Goal: Task Accomplishment & Management: Use online tool/utility

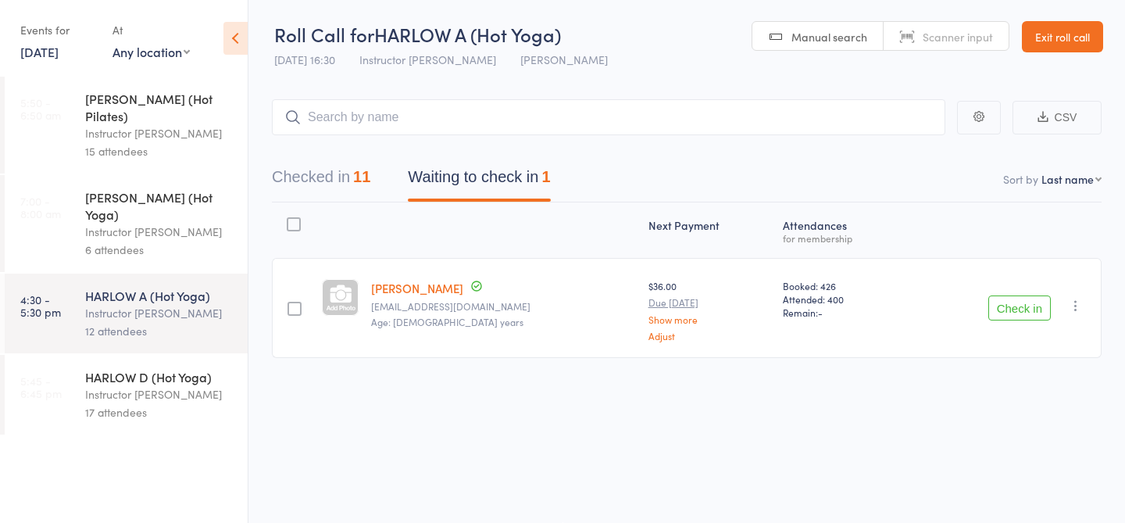
click at [155, 368] on div "HARLOW D (Hot Yoga)" at bounding box center [159, 376] width 149 height 17
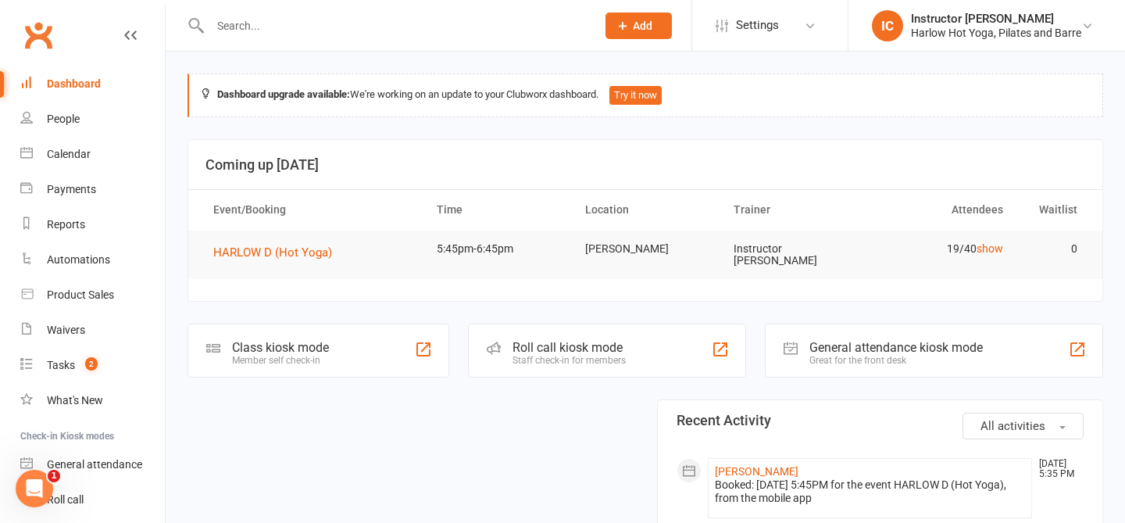
click at [512, 333] on div "Roll call kiosk mode Staff check-in for members" at bounding box center [607, 350] width 278 height 54
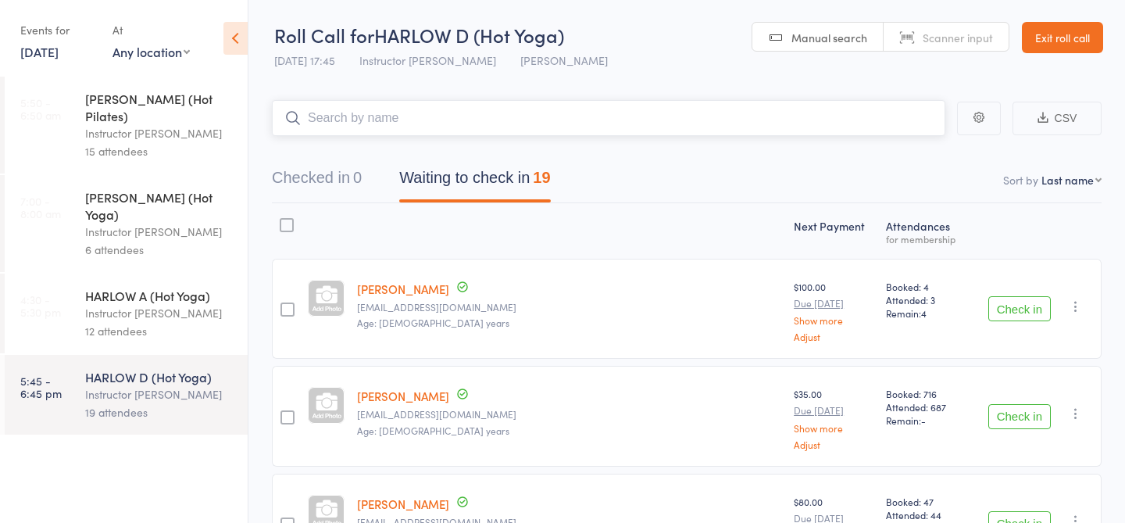
click at [391, 123] on input "search" at bounding box center [608, 118] width 673 height 36
type input "20260"
click at [897, 159] on link "Check in" at bounding box center [901, 151] width 55 height 24
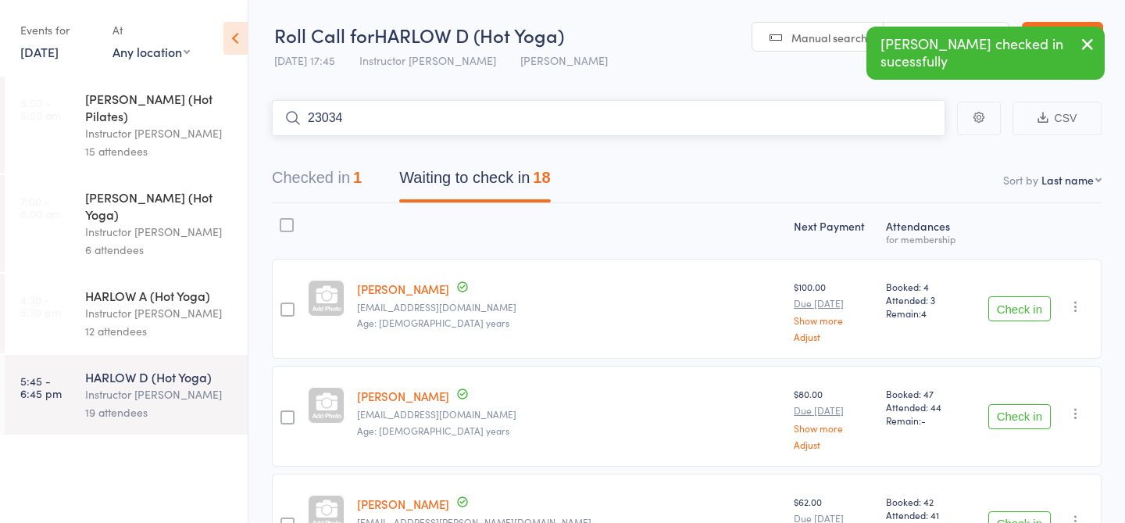
type input "23034"
click at [910, 143] on link "Drop in" at bounding box center [904, 151] width 51 height 24
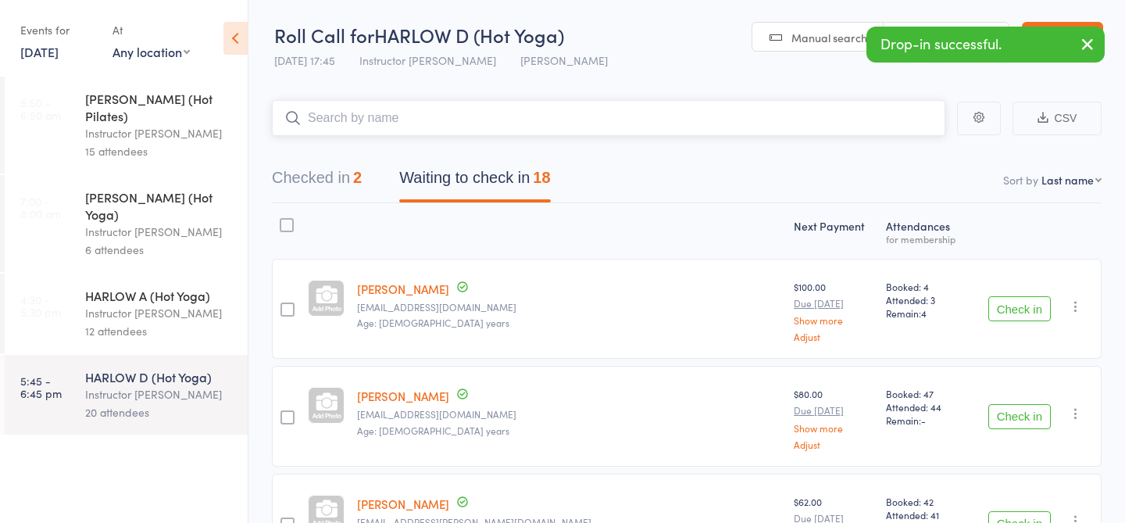
click at [605, 116] on input "search" at bounding box center [608, 118] width 673 height 36
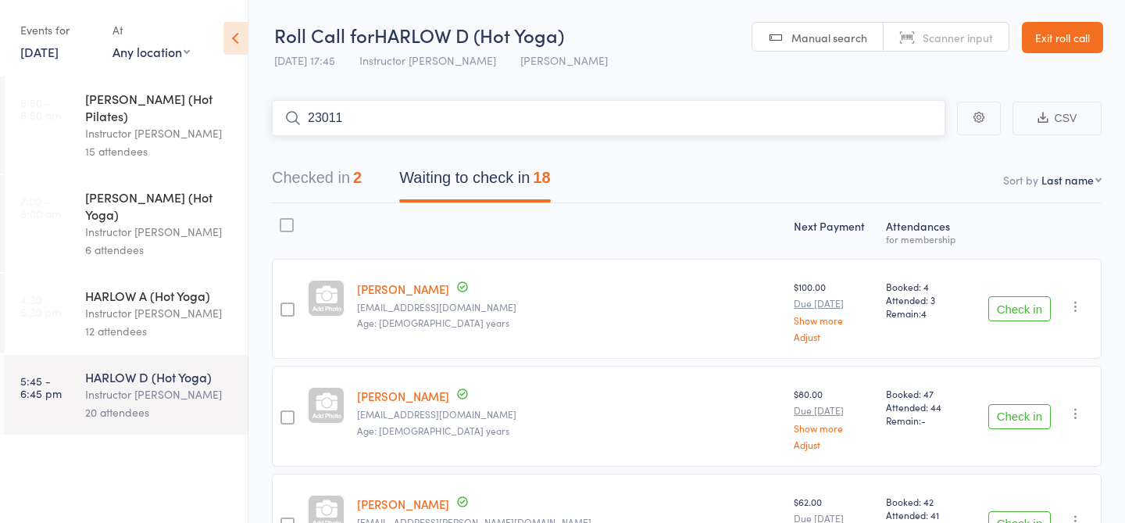
type input "23011"
click at [896, 139] on link "Check in" at bounding box center [901, 151] width 55 height 24
click at [502, 111] on input "search" at bounding box center [608, 118] width 673 height 36
type input "23343"
click at [901, 147] on link "Check in" at bounding box center [901, 151] width 55 height 24
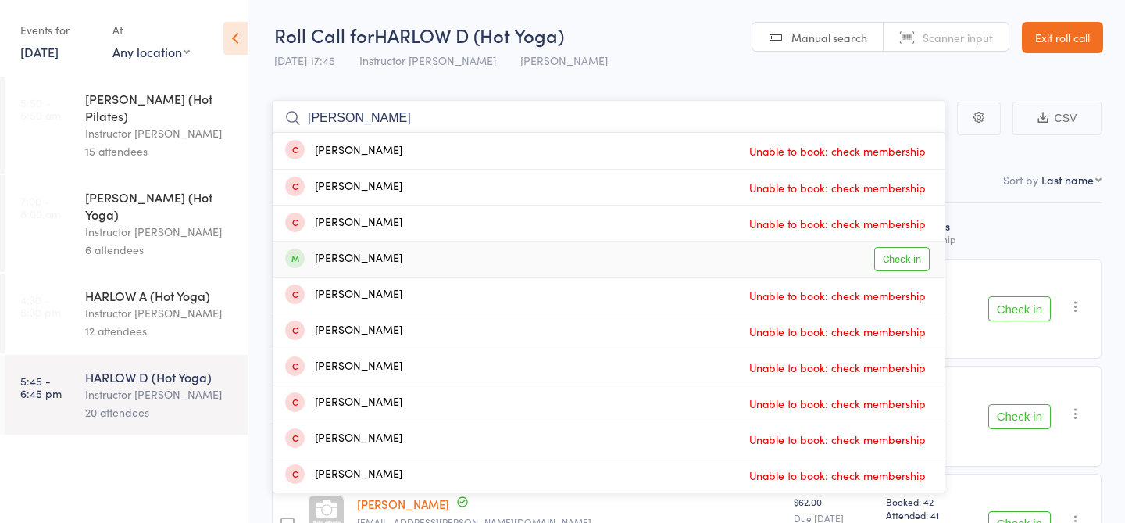
type input "hanna"
click at [902, 262] on link "Check in" at bounding box center [901, 259] width 55 height 24
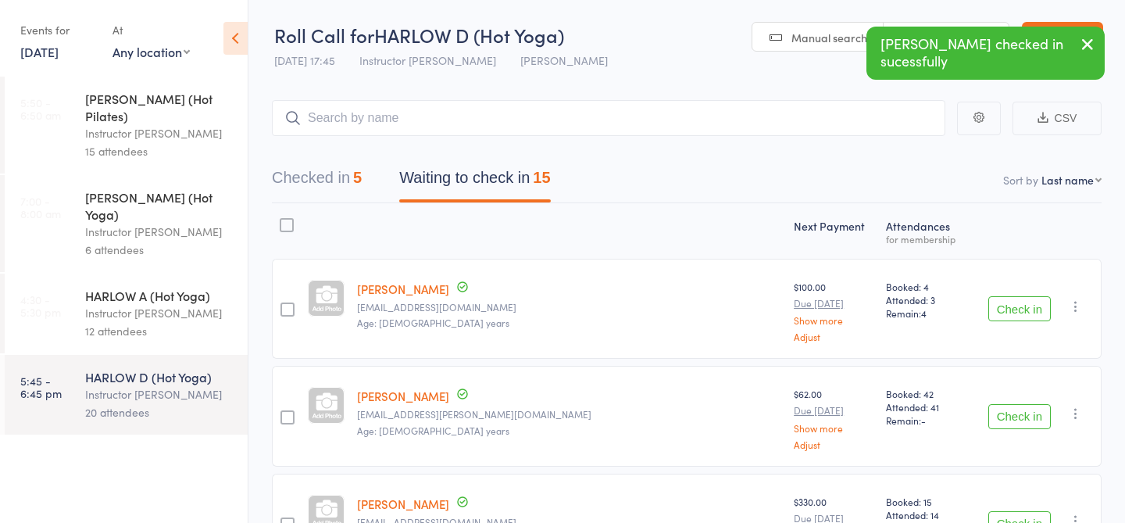
click at [164, 287] on div "HARLOW A (Hot Yoga)" at bounding box center [159, 295] width 149 height 17
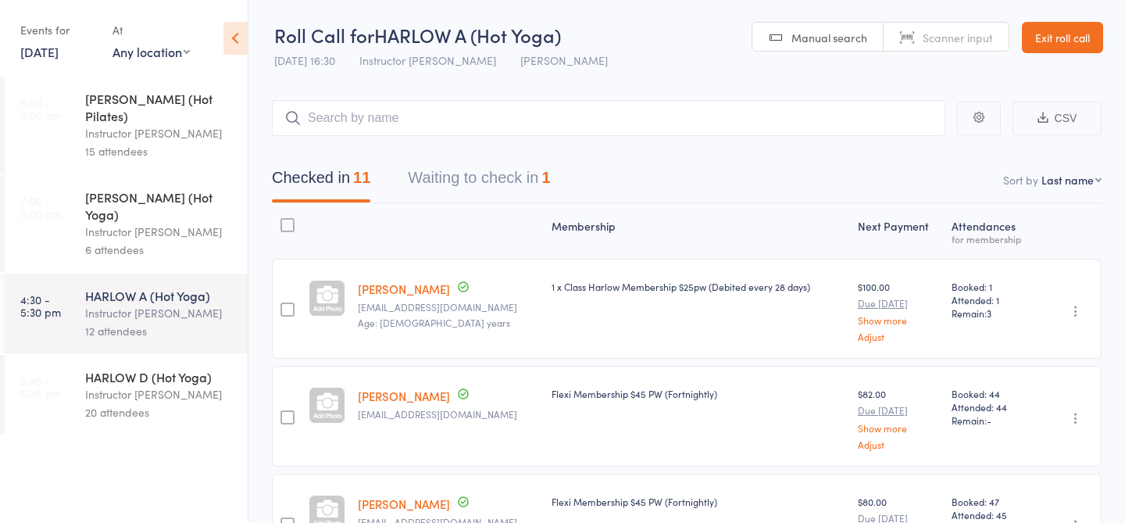
click at [779, 109] on input "search" at bounding box center [608, 118] width 673 height 36
type input "23038"
click at [908, 148] on link "Drop in" at bounding box center [904, 151] width 51 height 24
click at [461, 166] on button "Waiting to check in 1" at bounding box center [479, 181] width 142 height 41
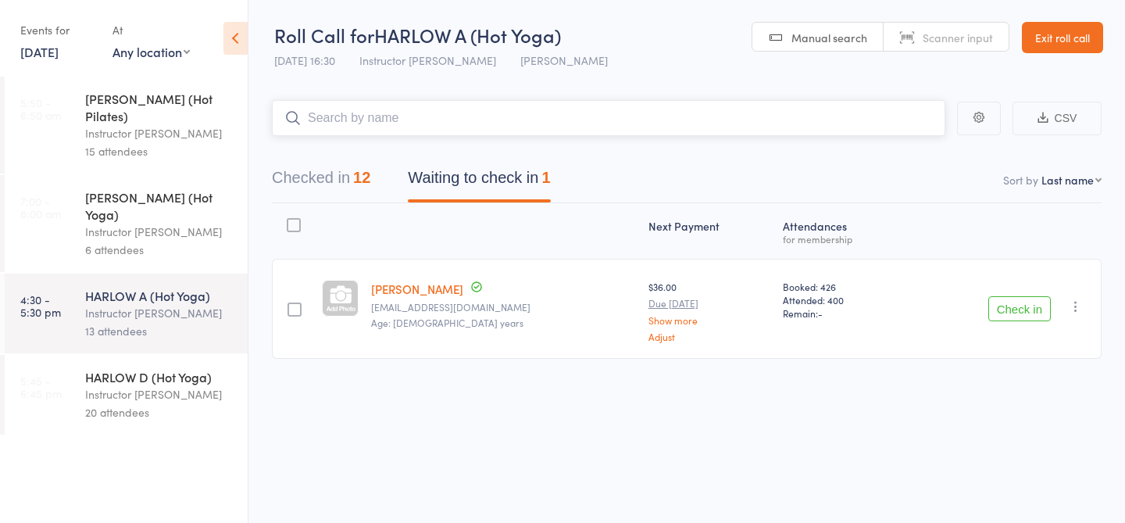
click at [344, 190] on button "Checked in 12" at bounding box center [321, 181] width 98 height 41
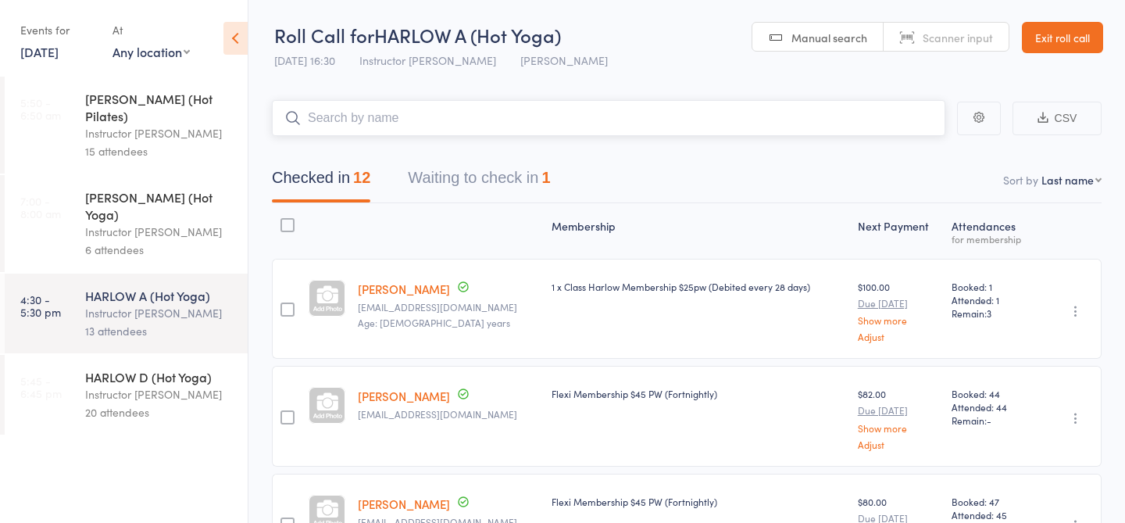
click at [366, 107] on input "search" at bounding box center [608, 118] width 673 height 36
type input "20422"
click at [906, 148] on link "Drop in" at bounding box center [904, 151] width 51 height 24
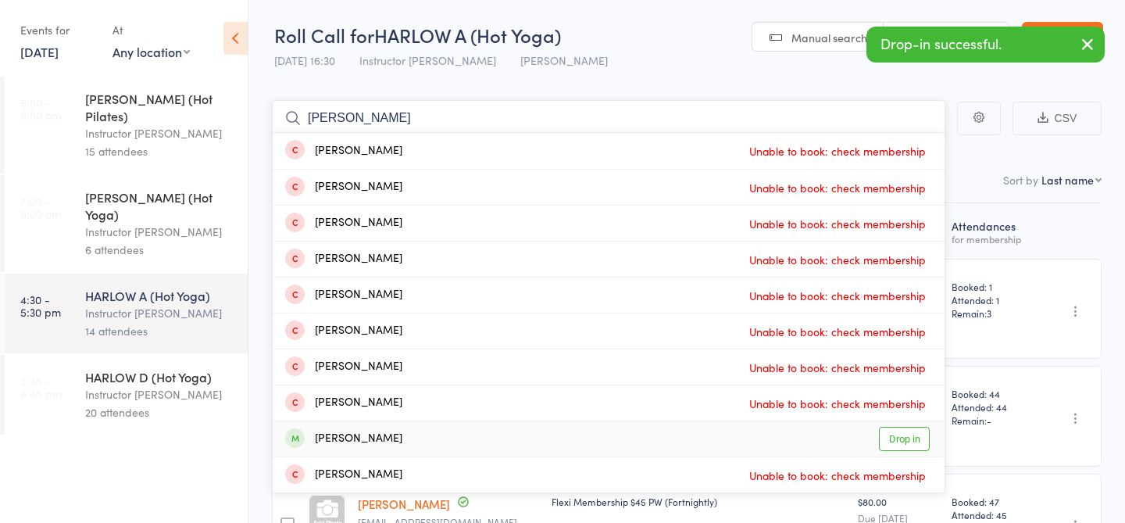
type input "fran"
click at [896, 442] on link "Drop in" at bounding box center [904, 438] width 51 height 24
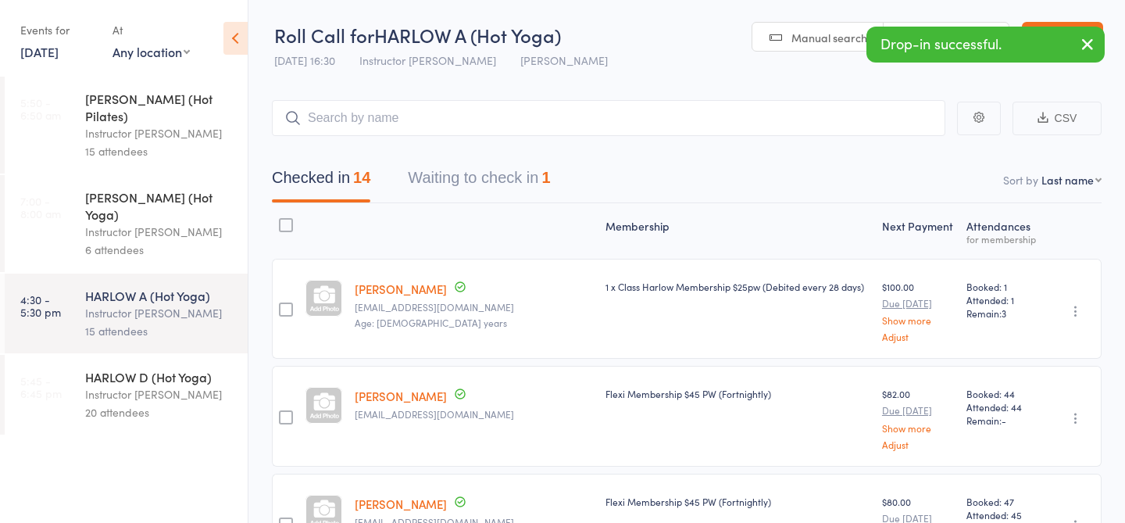
click at [1077, 174] on select "First name Last name Birthday today? Behind on payments? Check in time Next pay…" at bounding box center [1071, 180] width 60 height 16
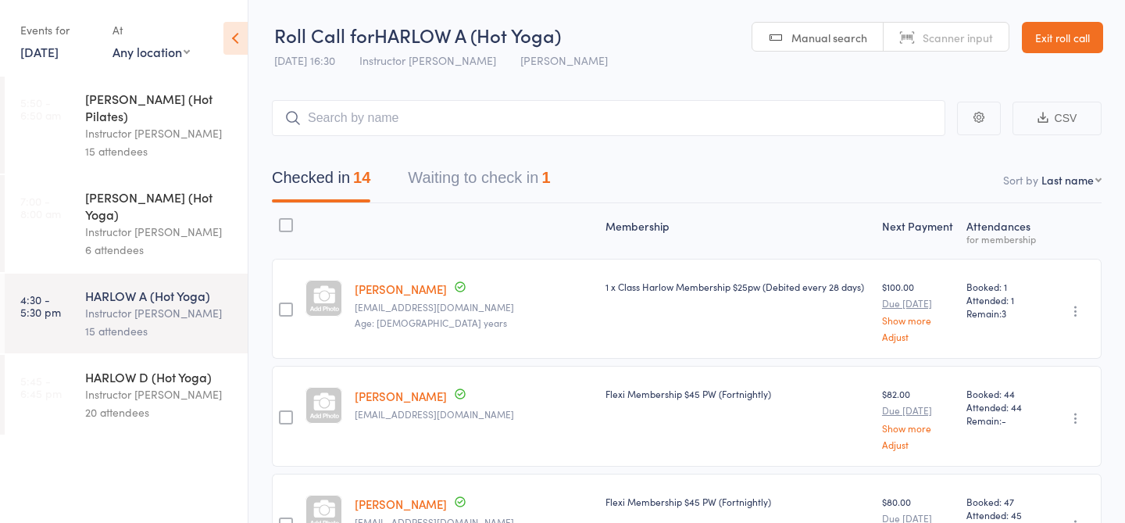
select select "4"
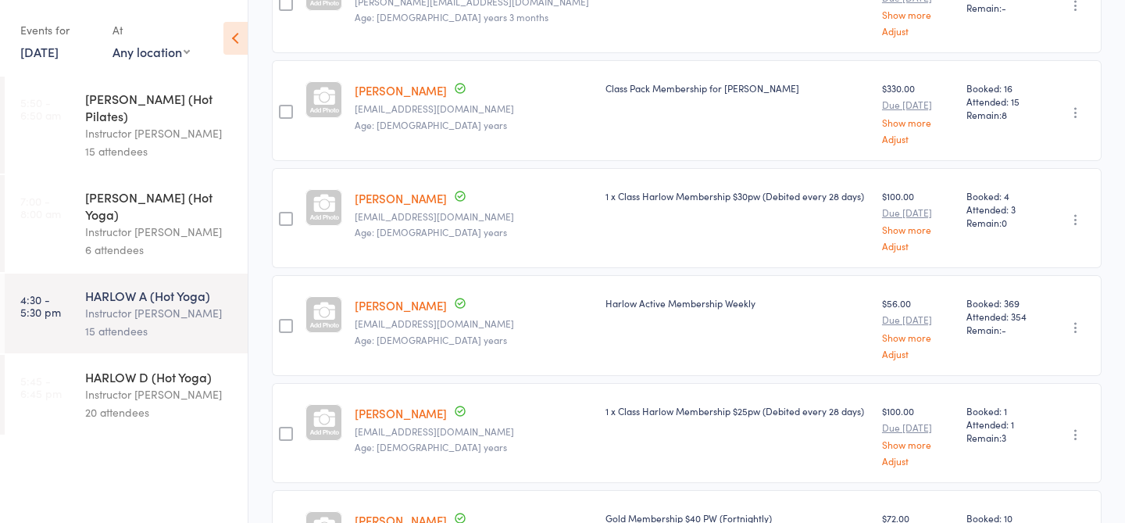
scroll to position [307, 0]
click at [166, 403] on div "20 attendees" at bounding box center [159, 412] width 149 height 18
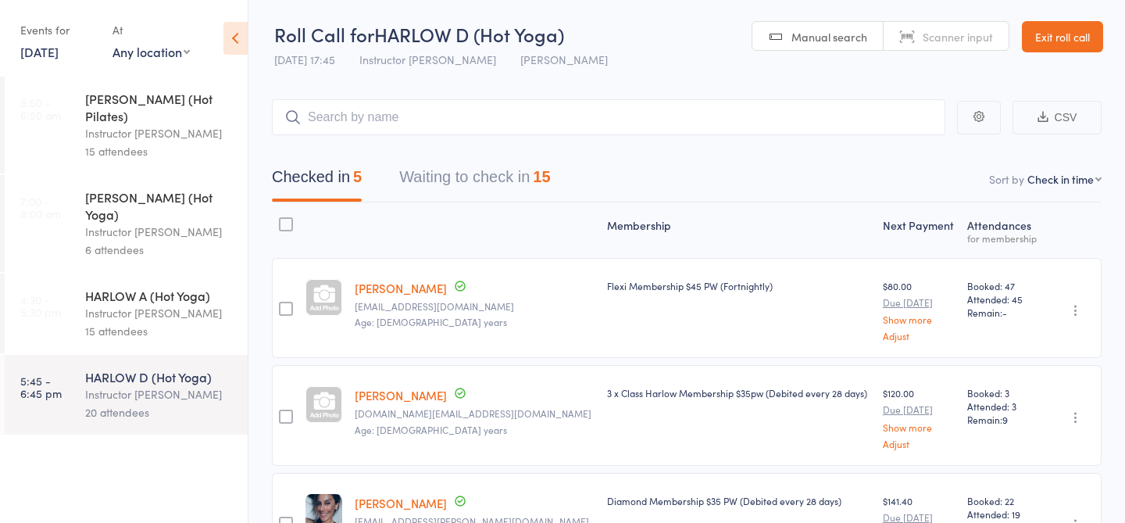
click at [409, 126] on input "search" at bounding box center [608, 117] width 673 height 36
click at [441, 193] on button "Waiting to check in 15" at bounding box center [474, 180] width 151 height 41
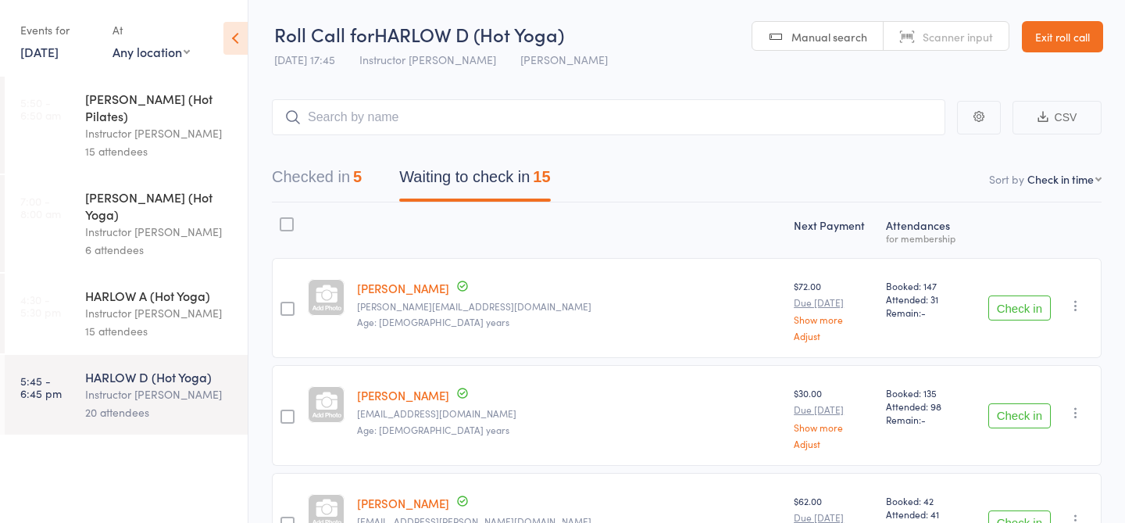
click at [438, 132] on input "search" at bounding box center [608, 117] width 673 height 36
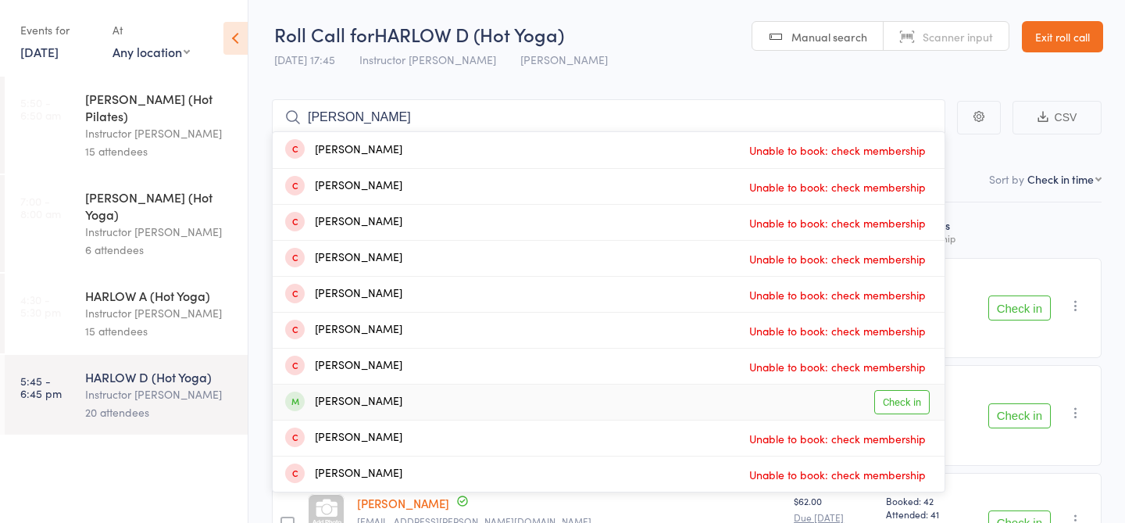
type input "matthew"
click at [914, 404] on link "Check in" at bounding box center [901, 402] width 55 height 24
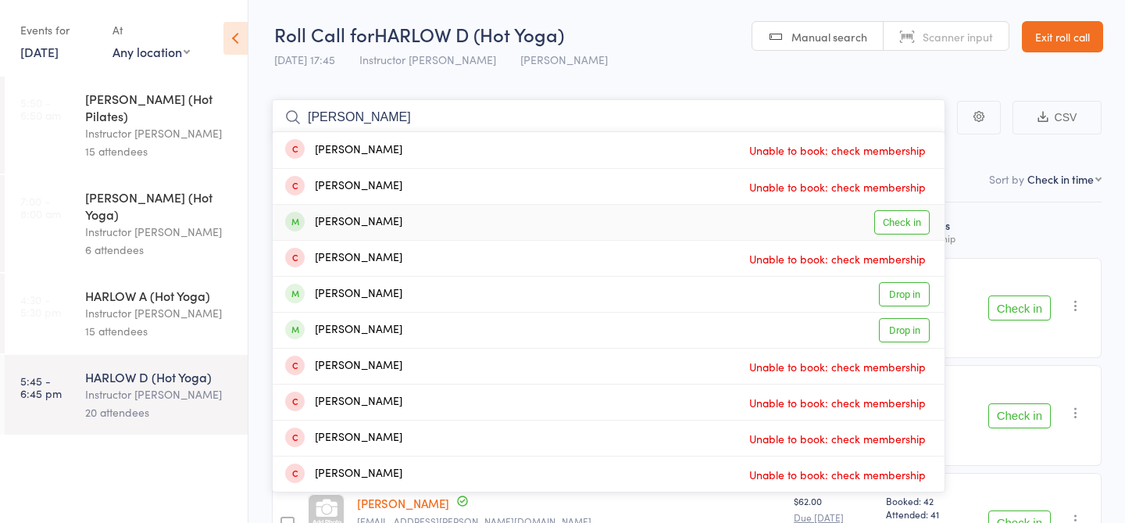
type input "kylie"
click at [911, 226] on link "Check in" at bounding box center [901, 222] width 55 height 24
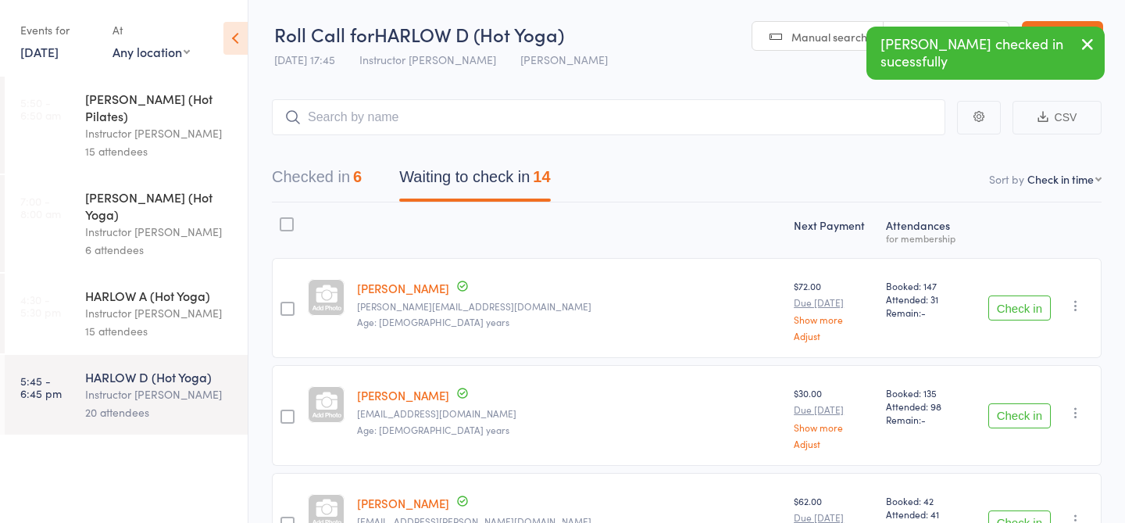
click at [151, 304] on div "Instructor [PERSON_NAME]" at bounding box center [159, 313] width 149 height 18
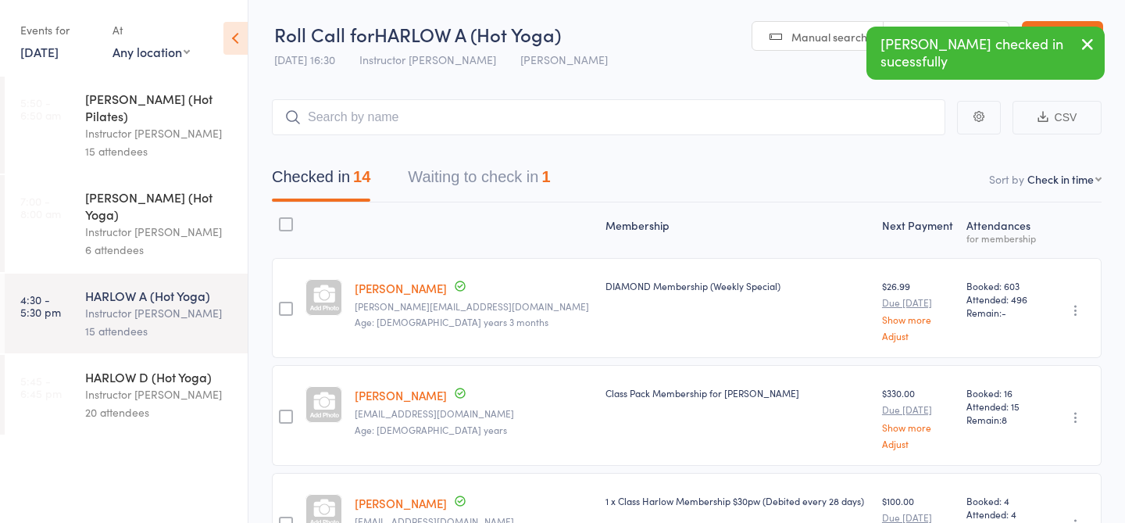
click at [119, 385] on div "Instructor [PERSON_NAME]" at bounding box center [159, 394] width 149 height 18
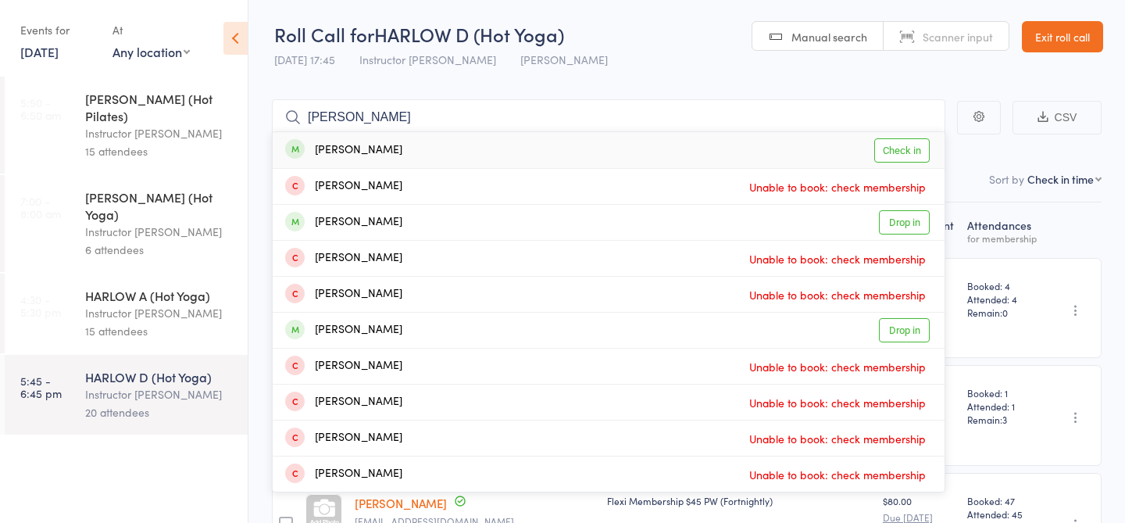
type input "donna"
click at [897, 143] on link "Check in" at bounding box center [901, 150] width 55 height 24
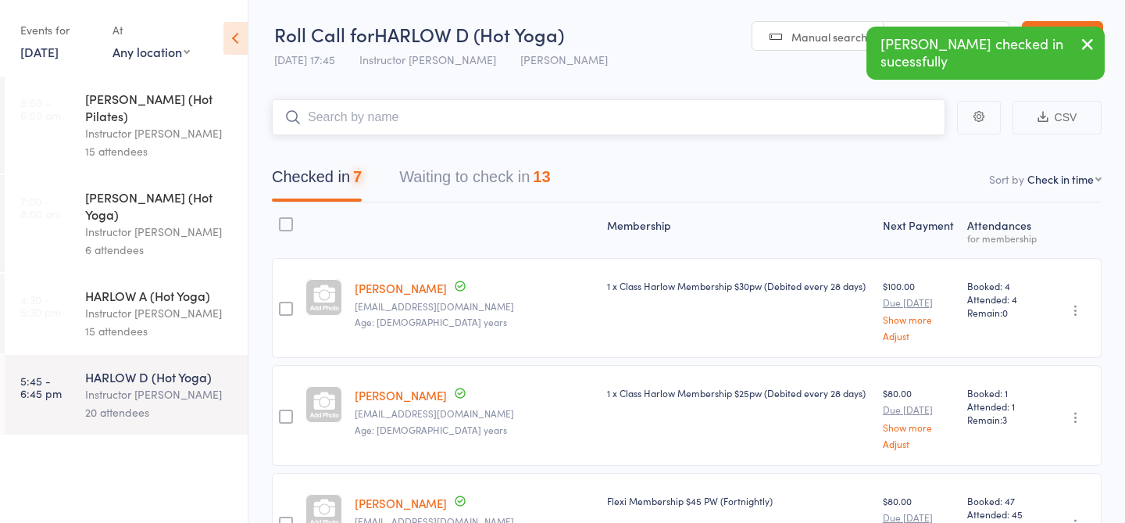
click at [641, 107] on input "search" at bounding box center [608, 117] width 673 height 36
type input "23156"
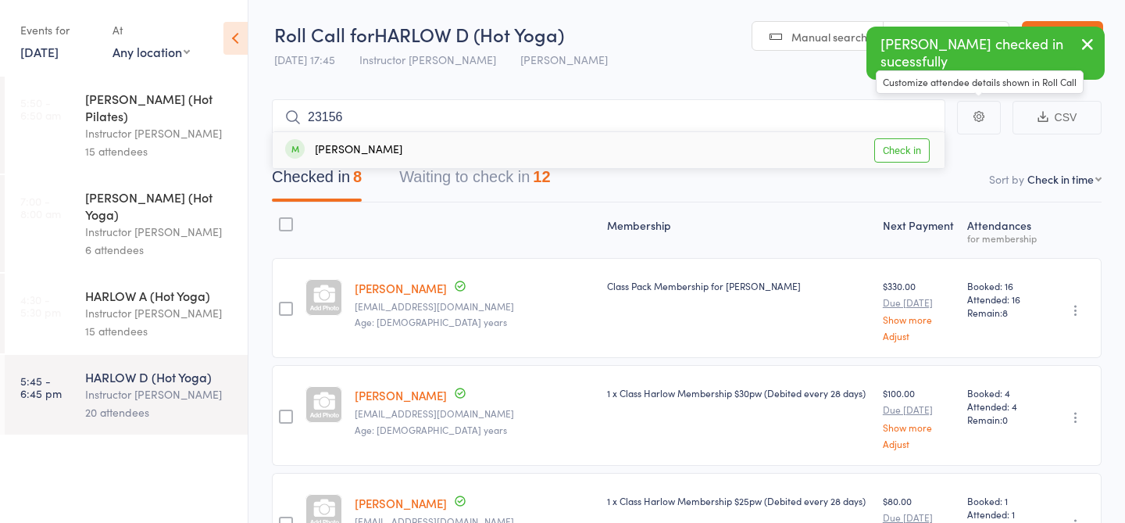
click at [902, 152] on link "Check in" at bounding box center [901, 150] width 55 height 24
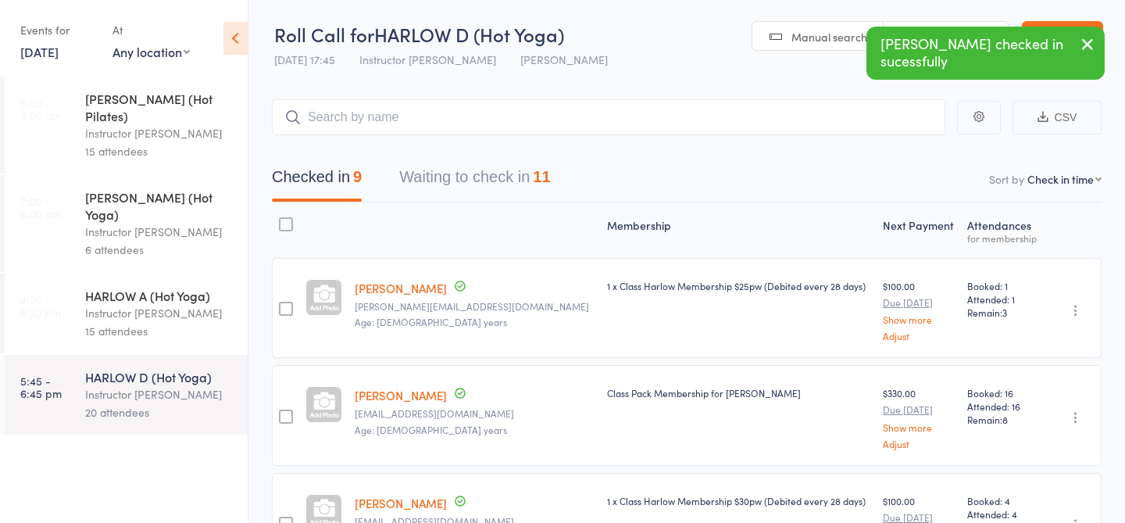
click at [183, 304] on div "Instructor [PERSON_NAME]" at bounding box center [159, 313] width 149 height 18
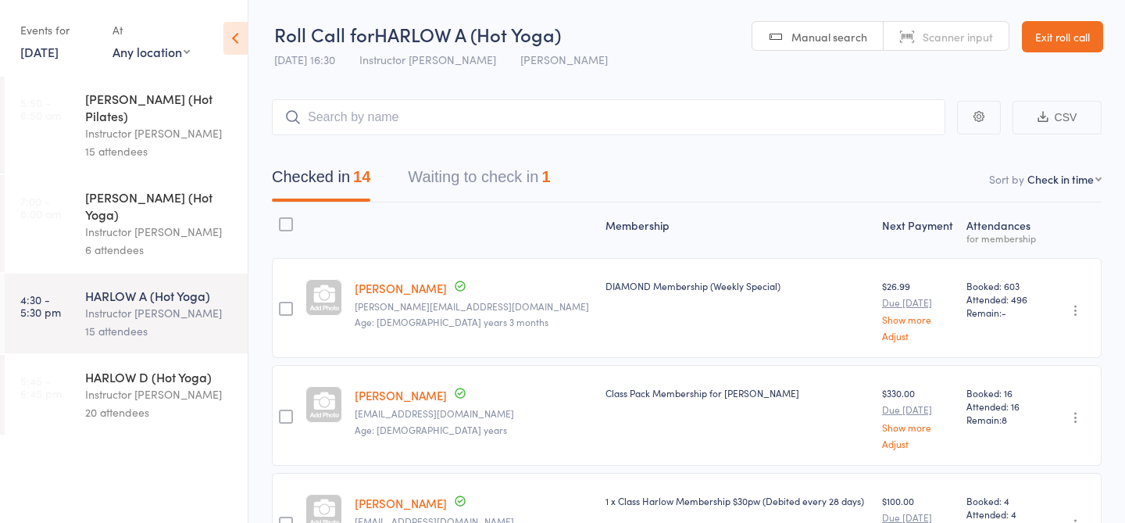
click at [169, 385] on div "Instructor [PERSON_NAME]" at bounding box center [159, 394] width 149 height 18
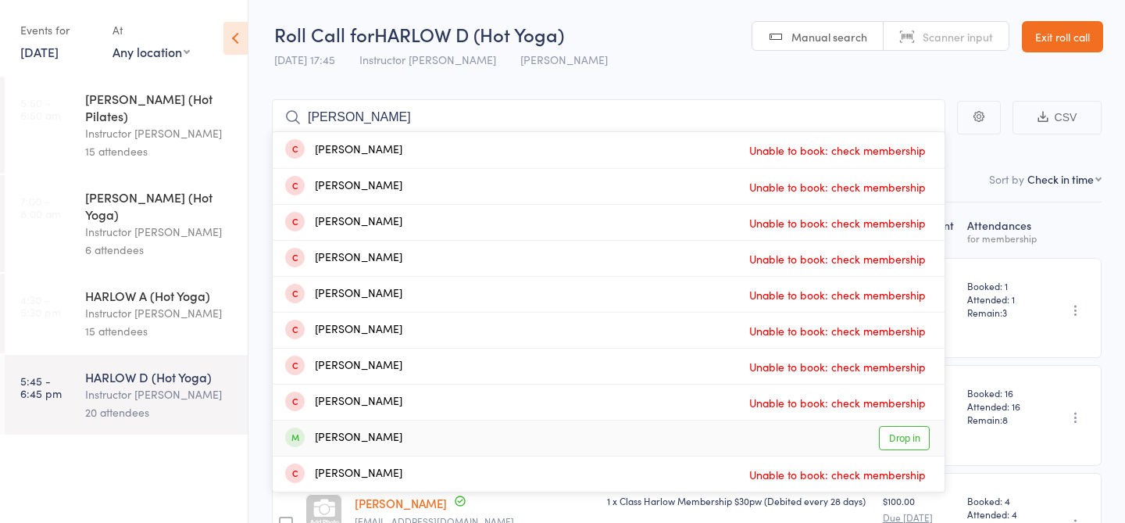
type input "fran"
click at [896, 435] on link "Drop in" at bounding box center [904, 438] width 51 height 24
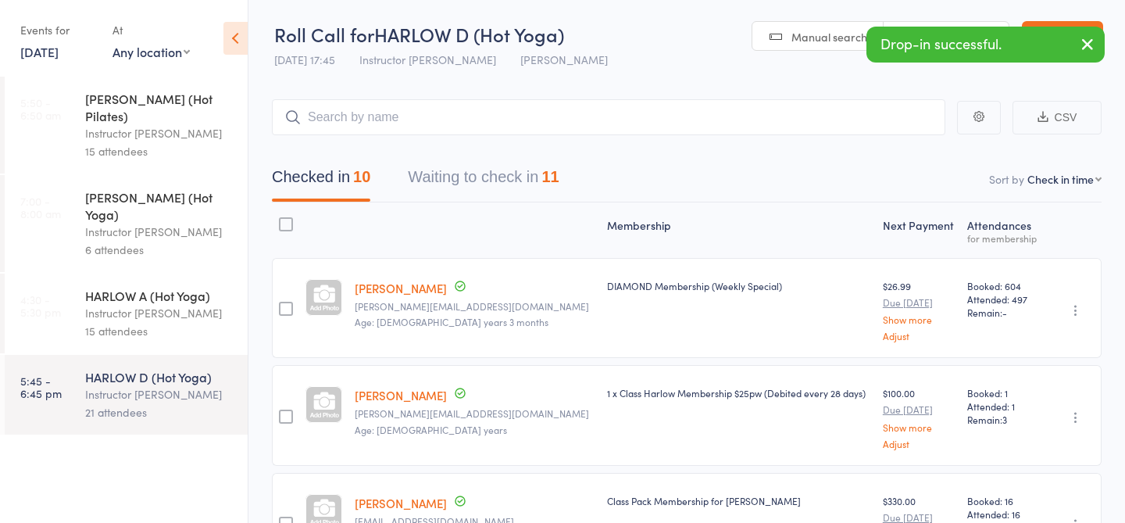
click at [162, 304] on div "Instructor [PERSON_NAME]" at bounding box center [159, 313] width 149 height 18
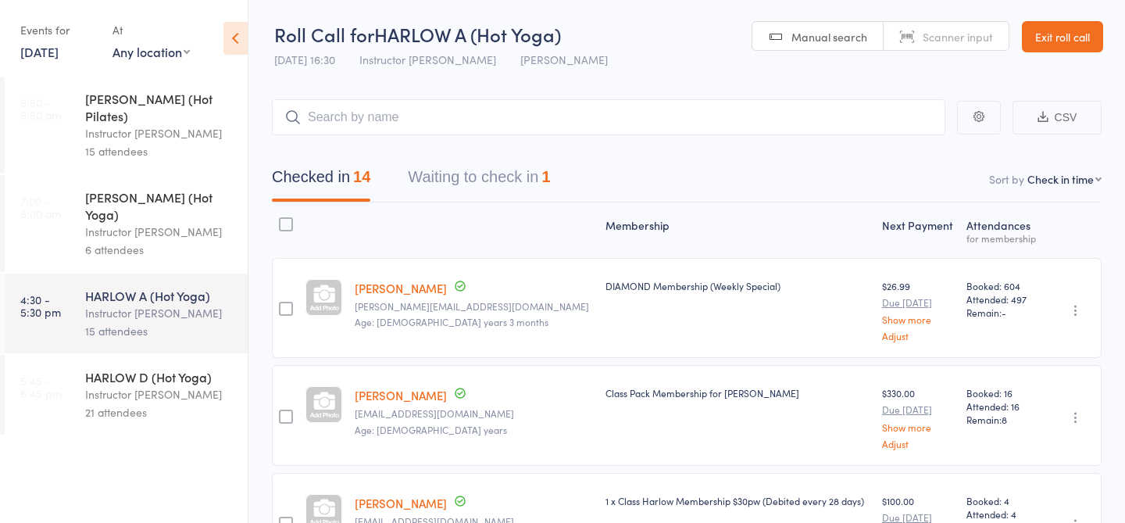
click at [1075, 310] on icon "button" at bounding box center [1076, 310] width 16 height 16
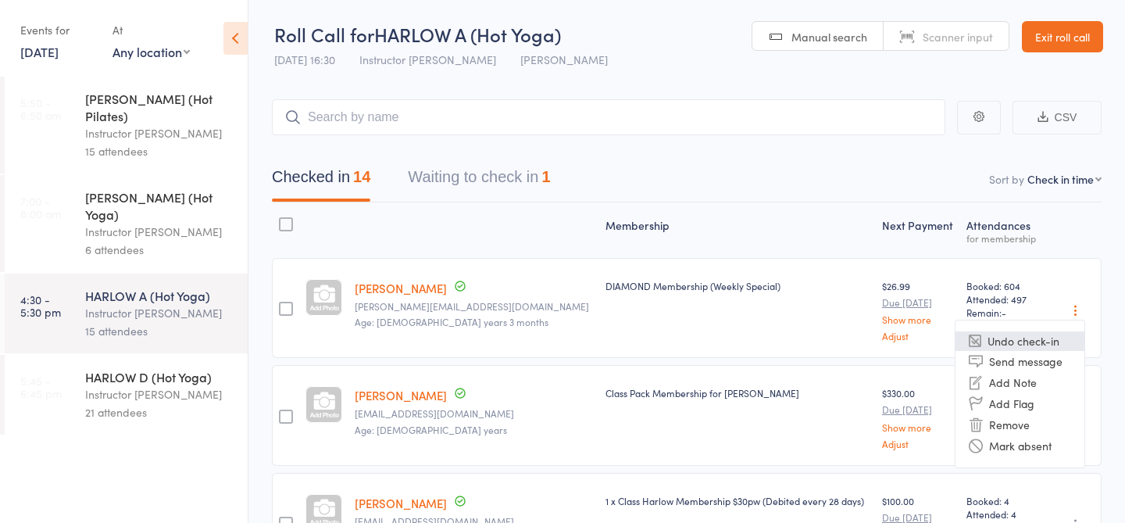
click at [1029, 346] on li "Undo check-in" at bounding box center [1019, 341] width 129 height 20
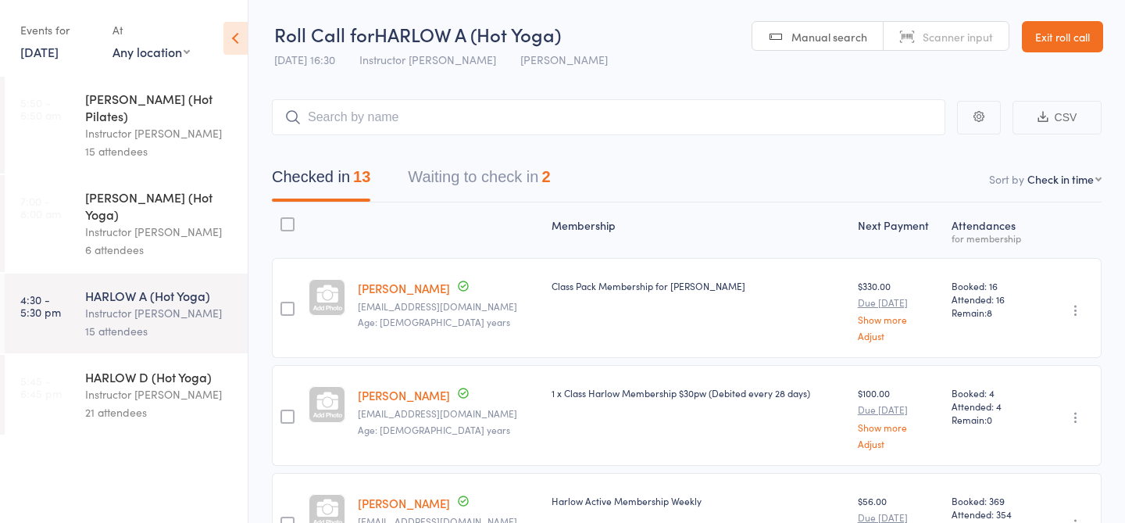
click at [1079, 308] on icon "button" at bounding box center [1076, 310] width 16 height 16
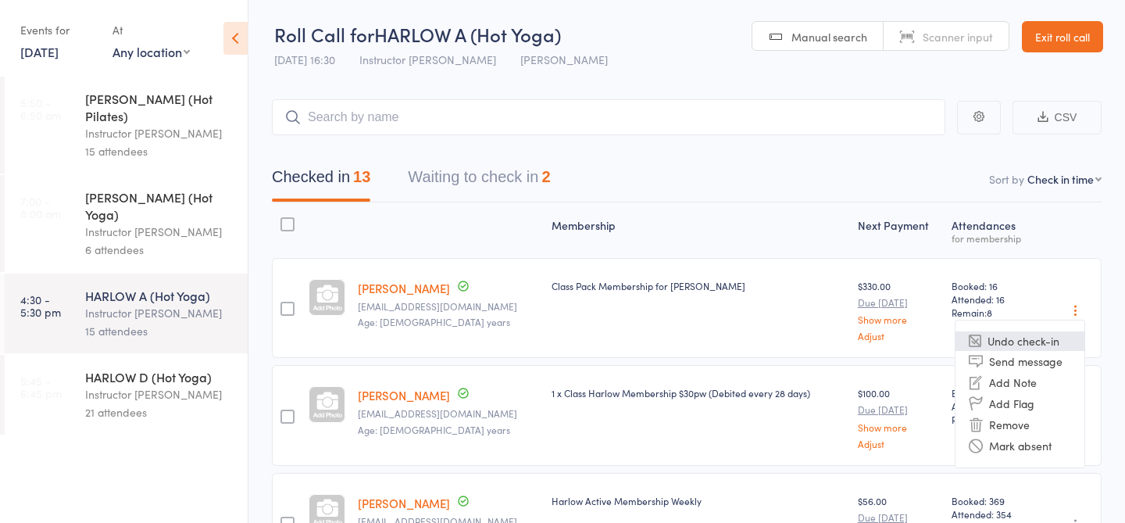
click at [1001, 335] on li "Undo check-in" at bounding box center [1019, 341] width 129 height 20
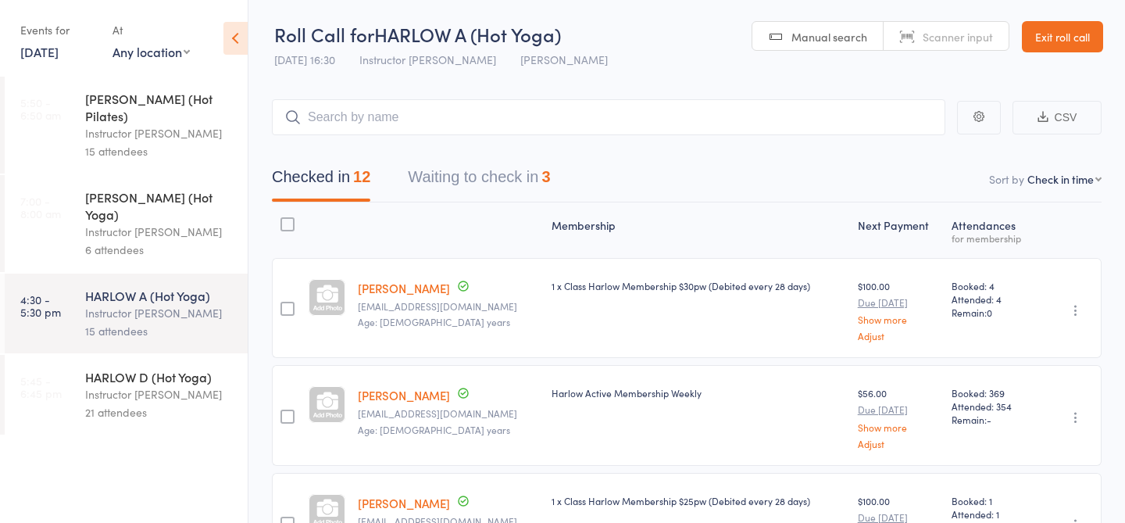
click at [1082, 310] on icon "button" at bounding box center [1076, 310] width 16 height 16
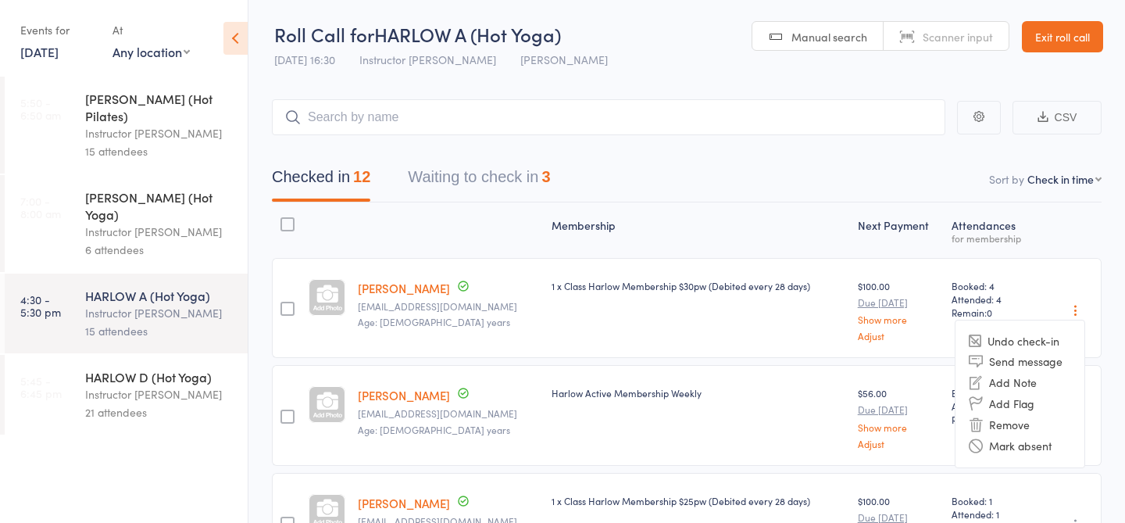
click at [1008, 337] on li "Undo check-in" at bounding box center [1019, 341] width 129 height 20
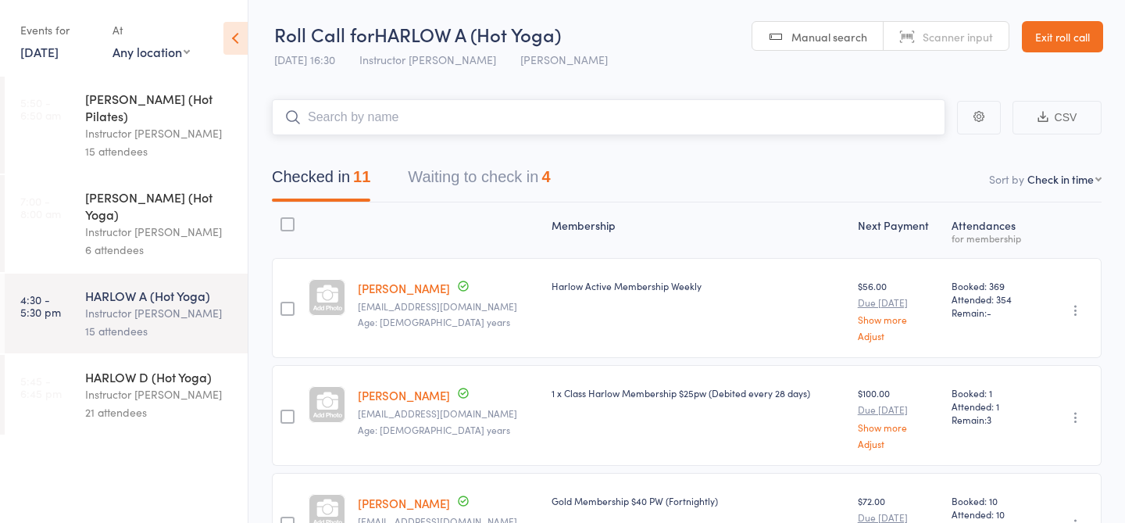
click at [551, 110] on input "search" at bounding box center [608, 117] width 673 height 36
type input "23789"
click at [904, 159] on link "Drop in" at bounding box center [904, 150] width 51 height 24
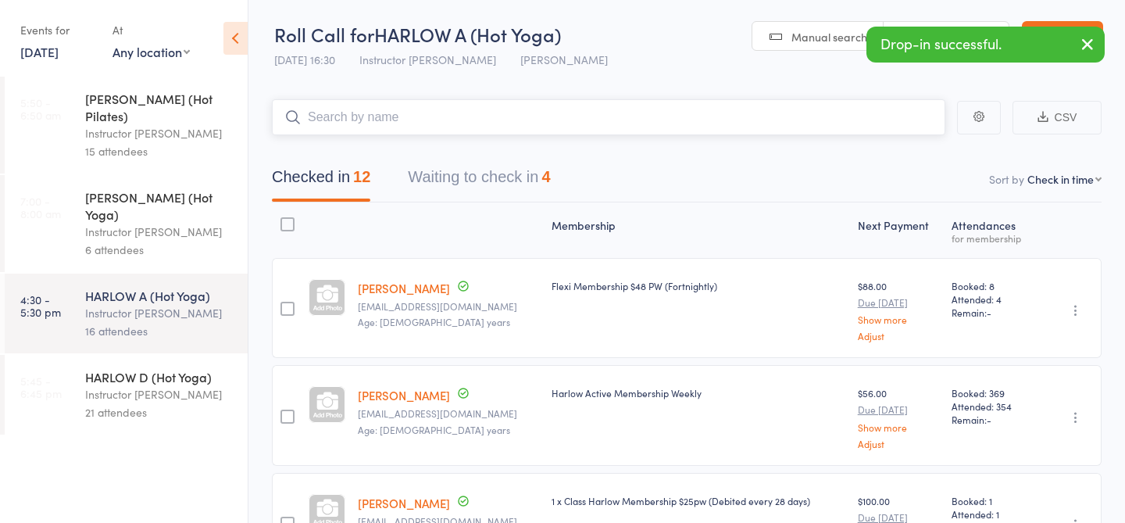
click at [519, 127] on input "search" at bounding box center [608, 117] width 673 height 36
type input "23214"
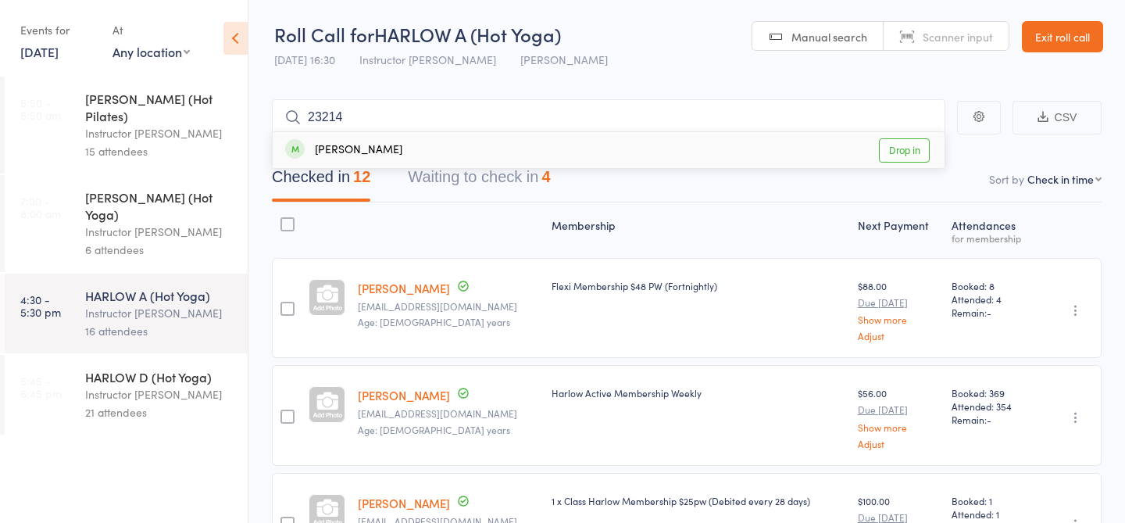
click at [889, 154] on link "Drop in" at bounding box center [904, 150] width 51 height 24
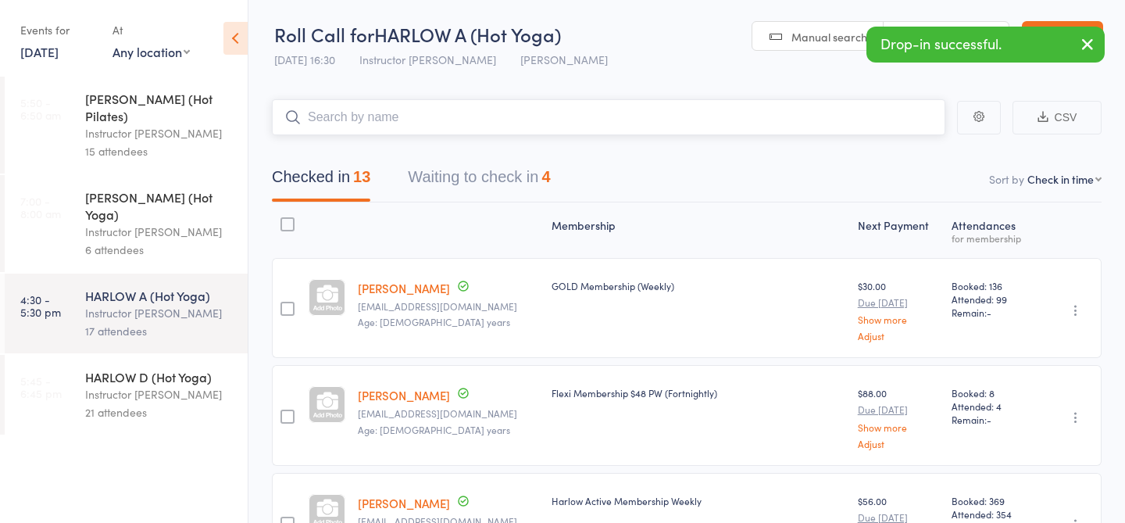
click at [598, 109] on input "search" at bounding box center [608, 117] width 673 height 36
type input "23759"
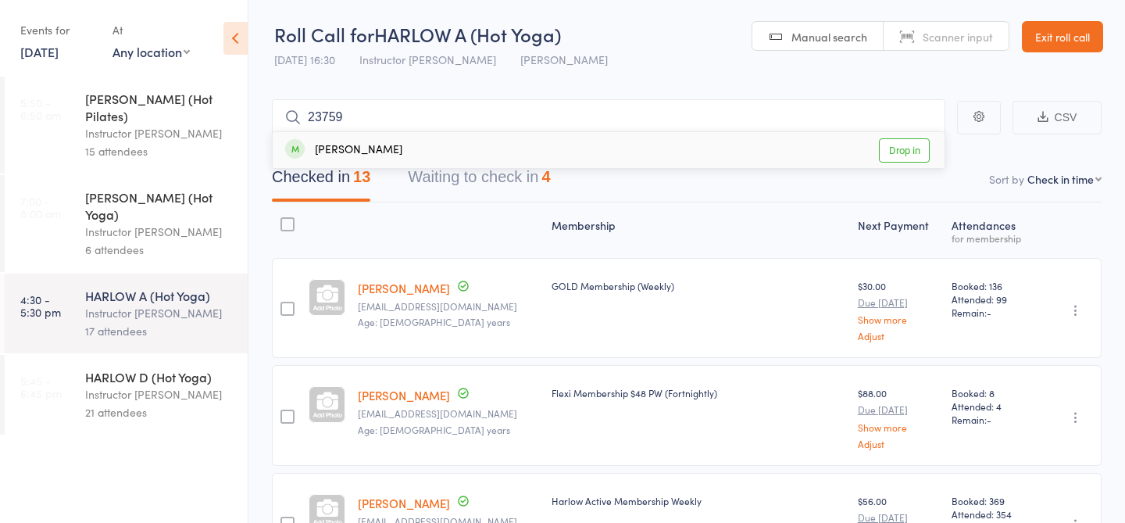
click at [910, 151] on link "Drop in" at bounding box center [904, 150] width 51 height 24
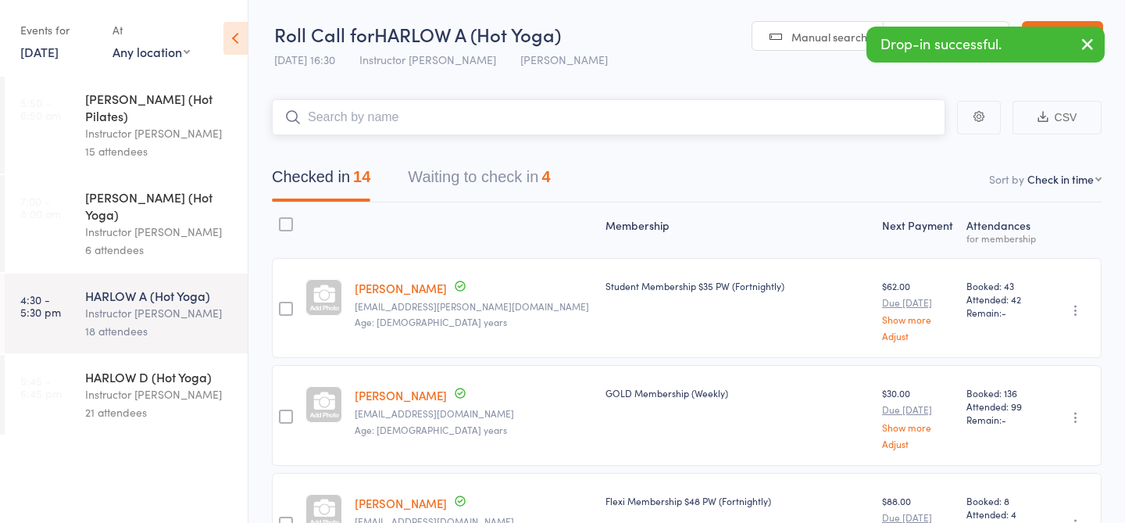
click at [463, 177] on button "Waiting to check in 4" at bounding box center [479, 180] width 142 height 41
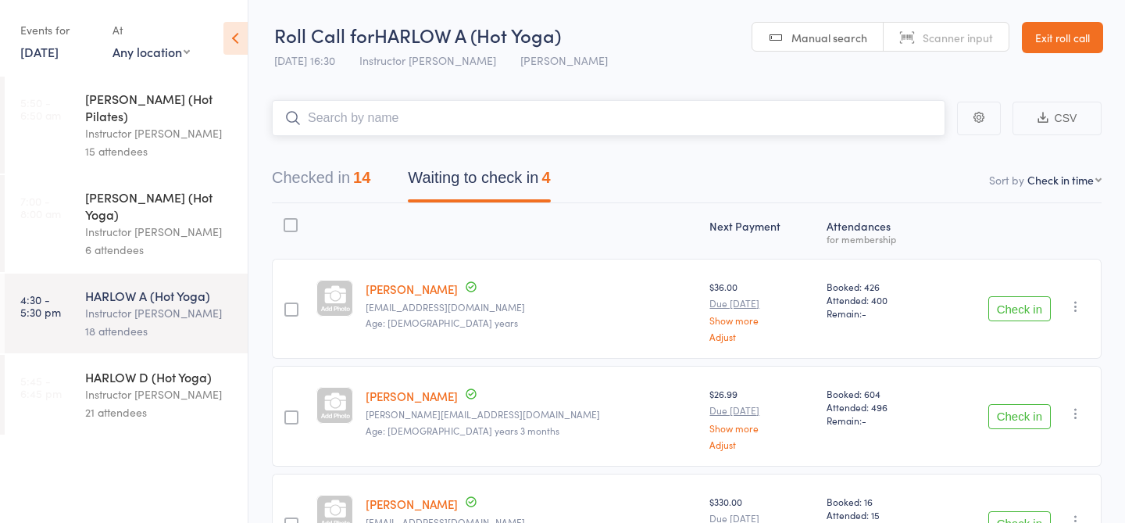
click at [370, 178] on div "14" at bounding box center [361, 177] width 17 height 17
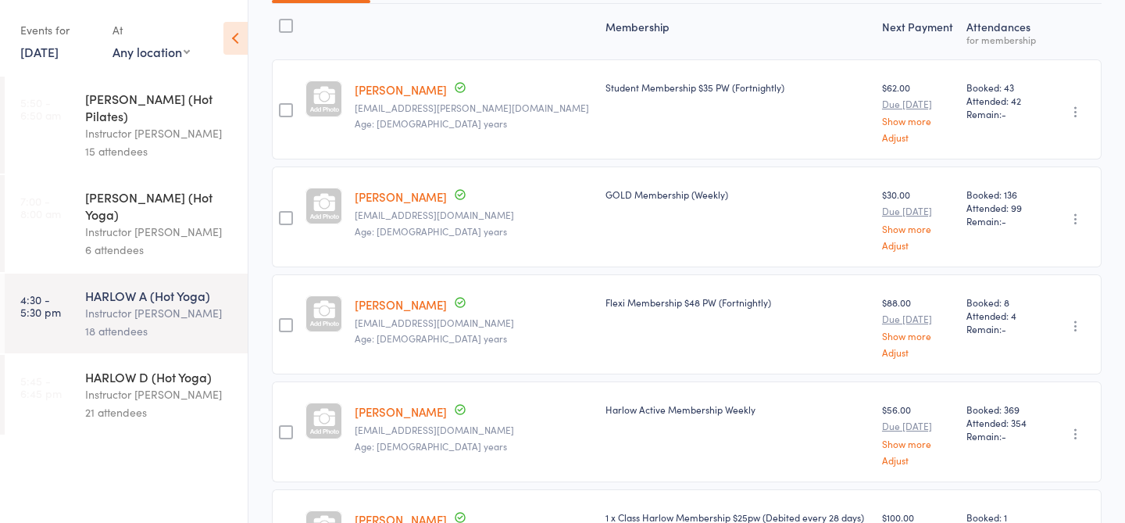
scroll to position [199, 0]
click at [162, 368] on div "HARLOW D (Hot Yoga)" at bounding box center [159, 376] width 149 height 17
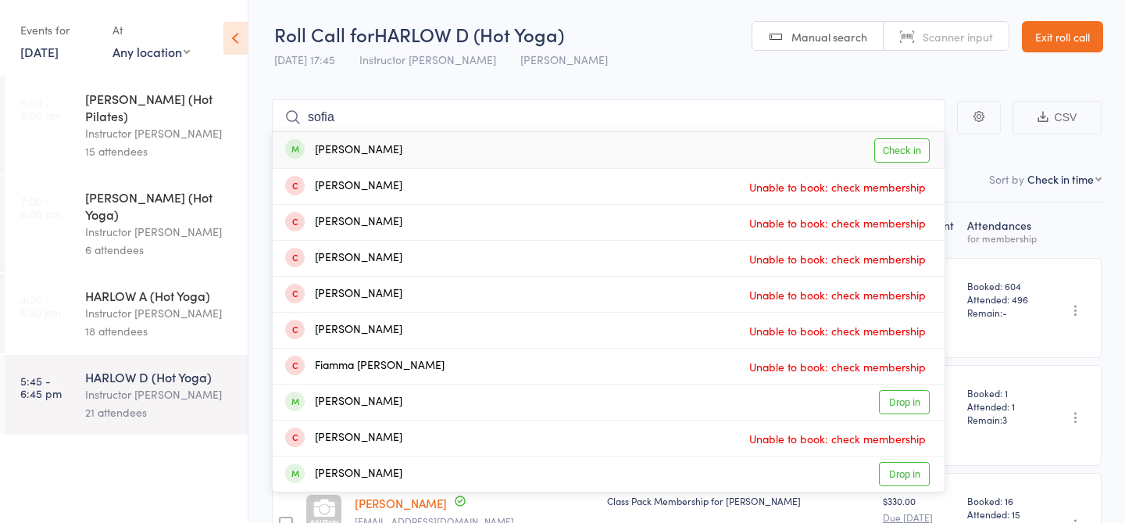
type input "sofia"
click at [911, 145] on link "Check in" at bounding box center [901, 150] width 55 height 24
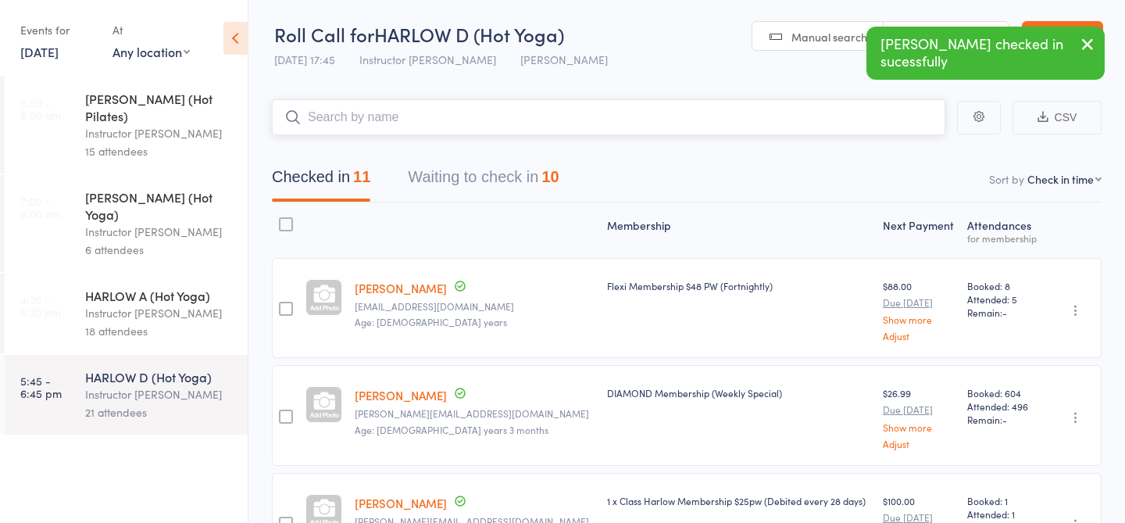
click at [466, 128] on input "search" at bounding box center [608, 117] width 673 height 36
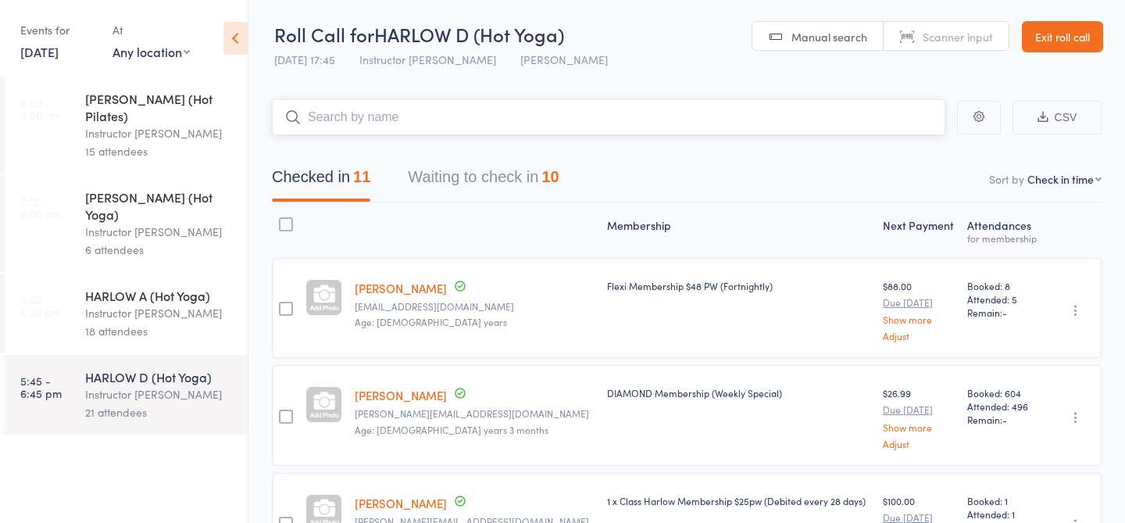
click at [466, 128] on input "search" at bounding box center [608, 117] width 673 height 36
click at [177, 304] on div "Instructor [PERSON_NAME]" at bounding box center [159, 313] width 149 height 18
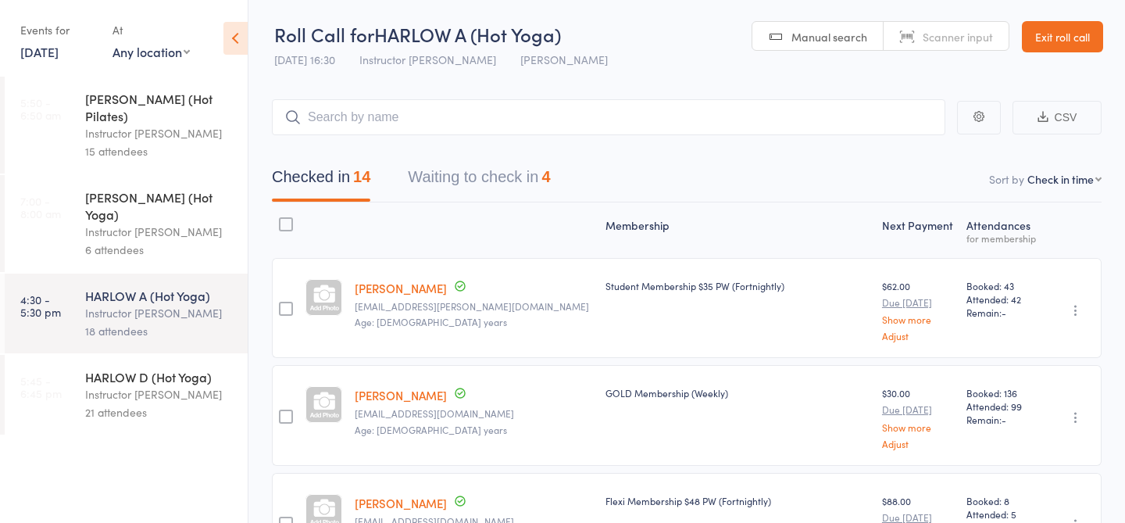
click at [1077, 518] on icon "button" at bounding box center [1076, 524] width 16 height 16
click at [186, 385] on div "Instructor [PERSON_NAME]" at bounding box center [159, 394] width 149 height 18
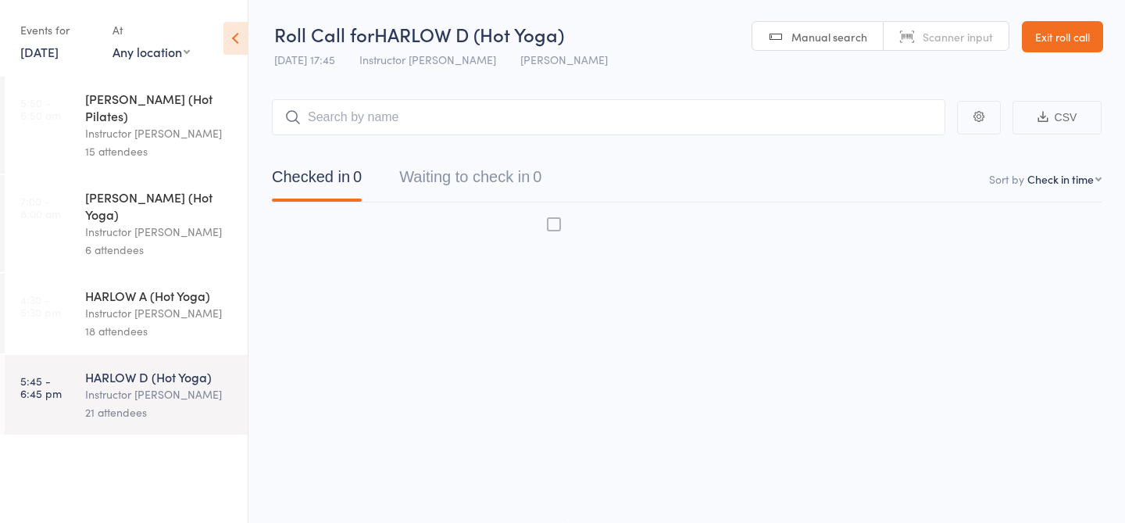
click at [160, 355] on div "HARLOW D (Hot Yoga) Instructor Claudia 21 attendees" at bounding box center [166, 395] width 162 height 80
click at [342, 119] on input "search" at bounding box center [608, 117] width 673 height 36
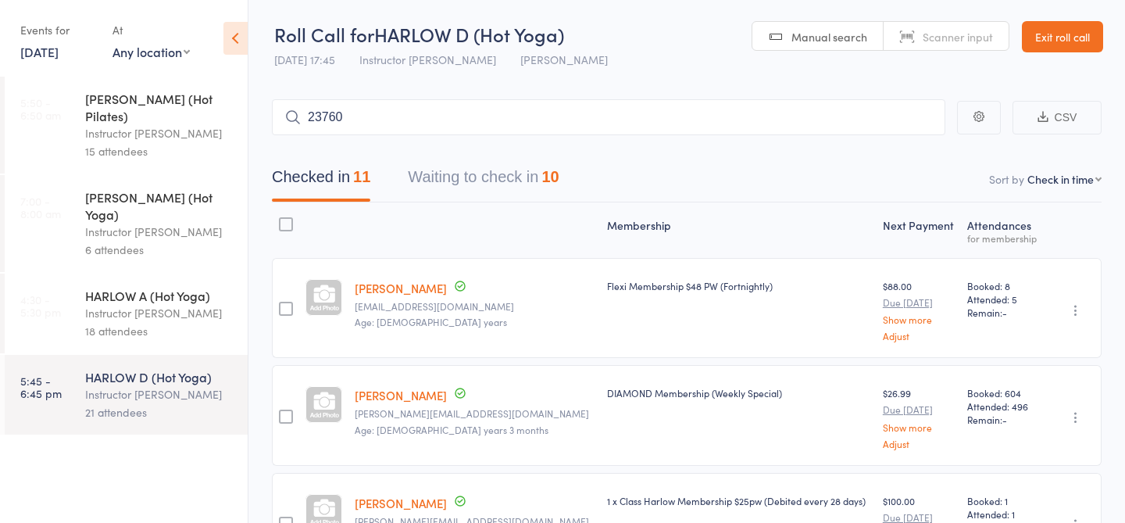
type input "23760"
click at [901, 154] on link "Drop in" at bounding box center [904, 150] width 51 height 24
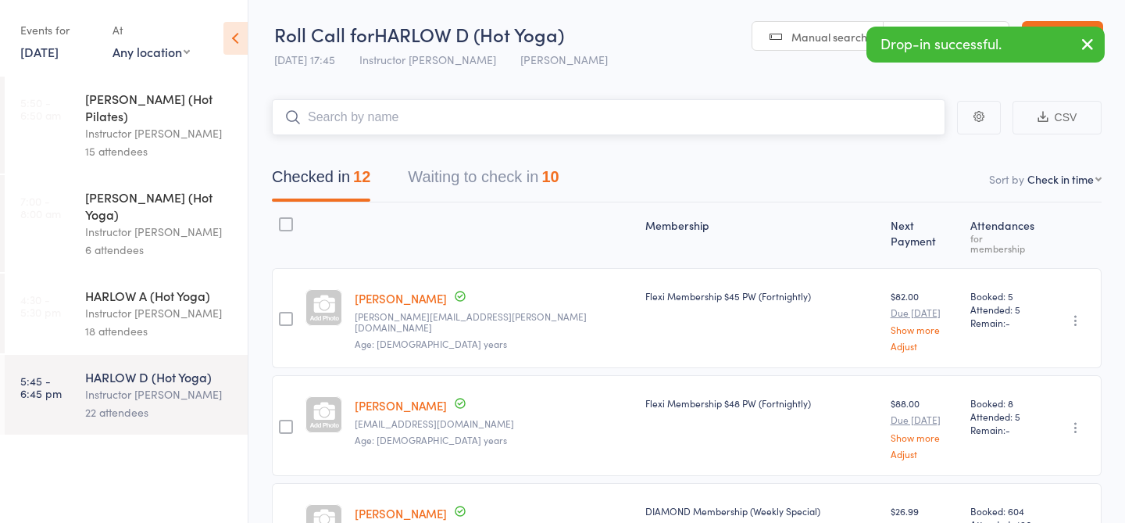
click at [425, 113] on input "search" at bounding box center [608, 117] width 673 height 36
type input "21340"
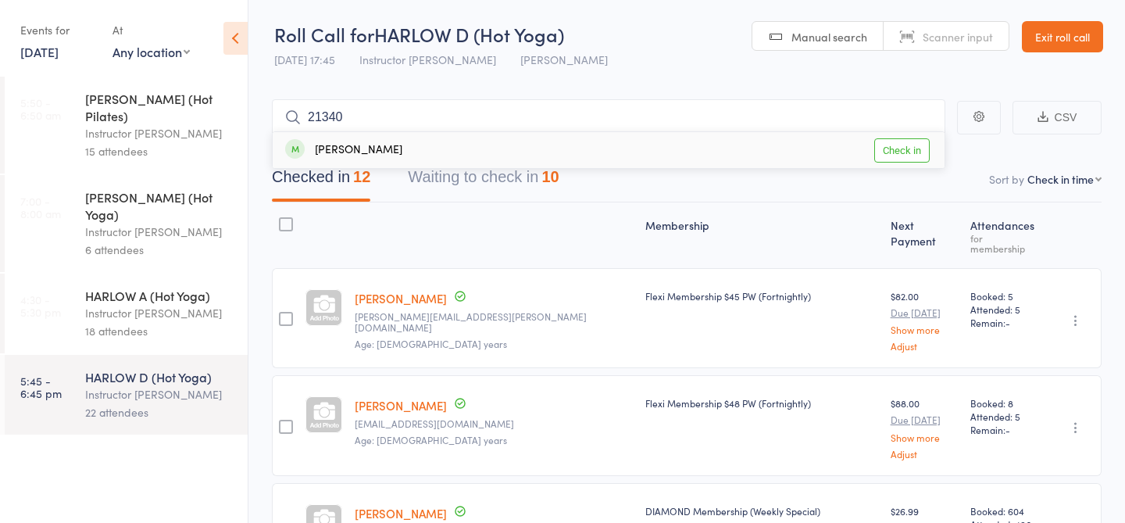
click at [926, 156] on link "Check in" at bounding box center [901, 150] width 55 height 24
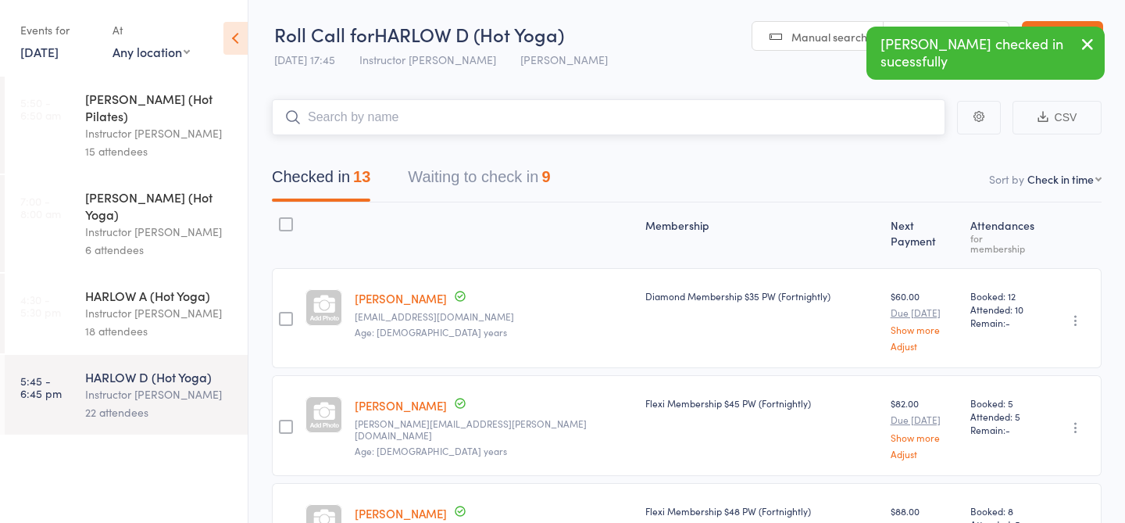
click at [594, 112] on input "search" at bounding box center [608, 117] width 673 height 36
type input "23087"
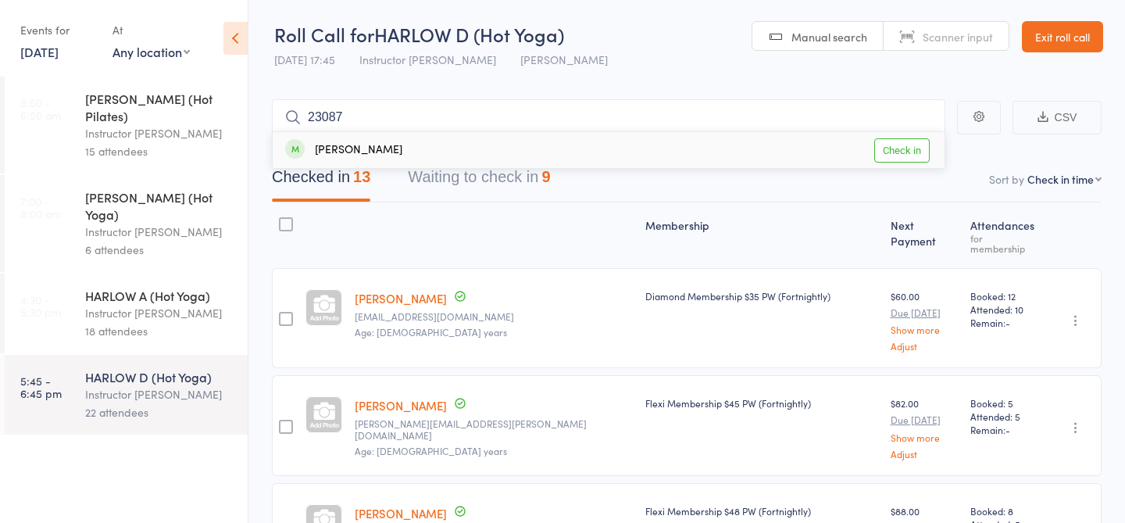
click at [893, 150] on link "Check in" at bounding box center [901, 150] width 55 height 24
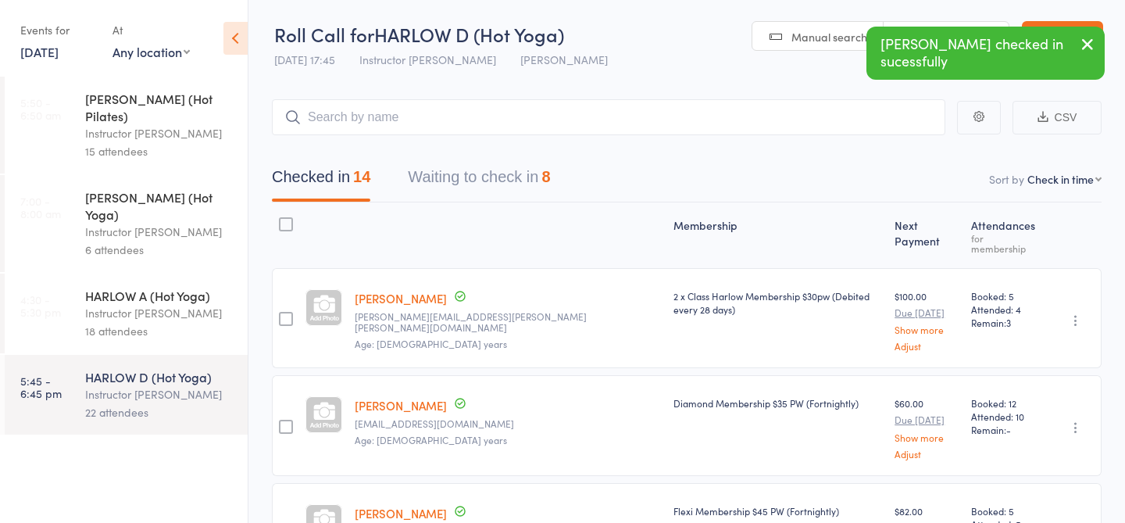
scroll to position [21, 0]
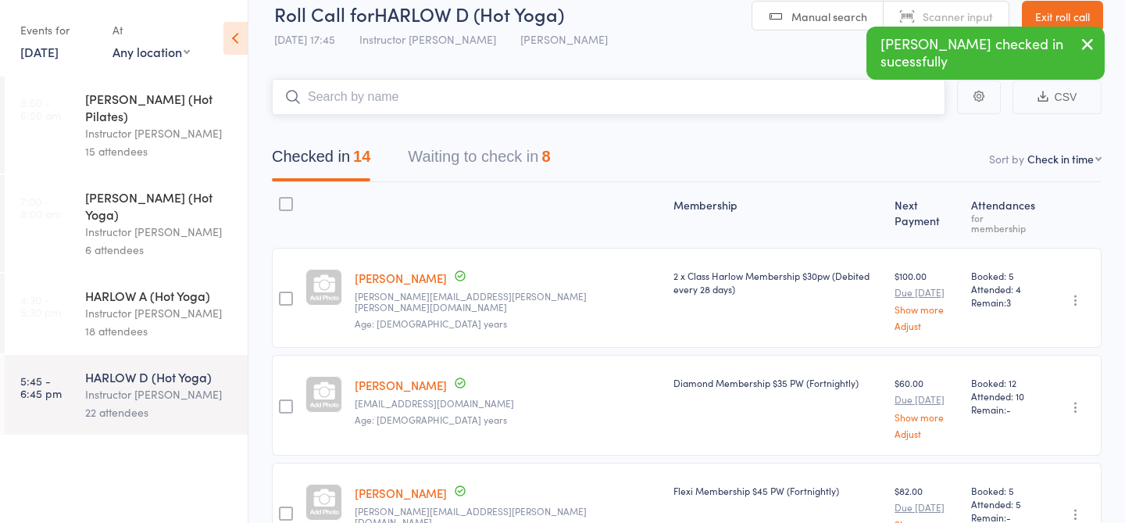
click at [559, 105] on input "search" at bounding box center [608, 97] width 673 height 36
type input "23903"
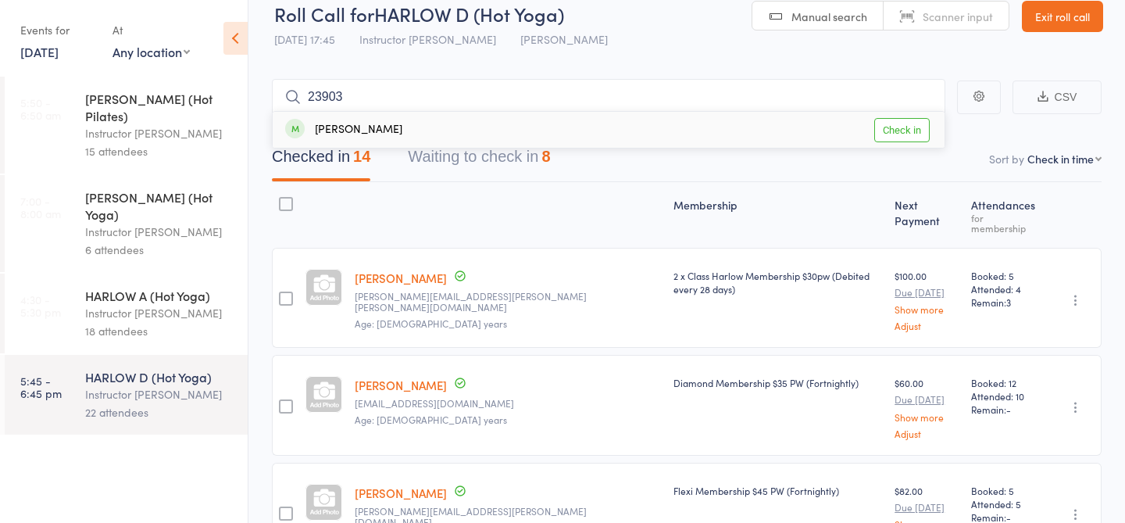
click at [904, 135] on link "Check in" at bounding box center [901, 130] width 55 height 24
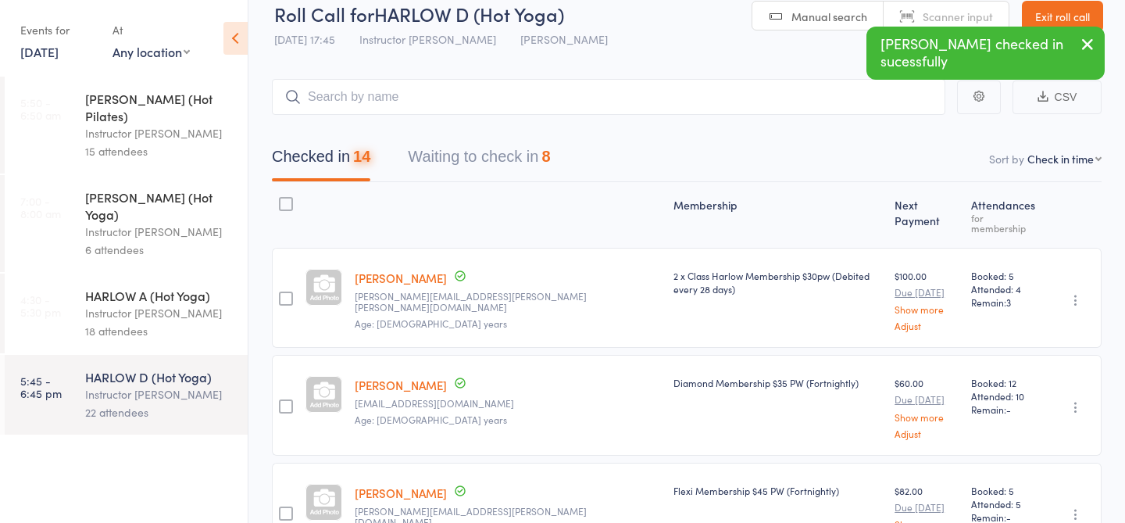
click at [105, 322] on div "18 attendees" at bounding box center [159, 331] width 149 height 18
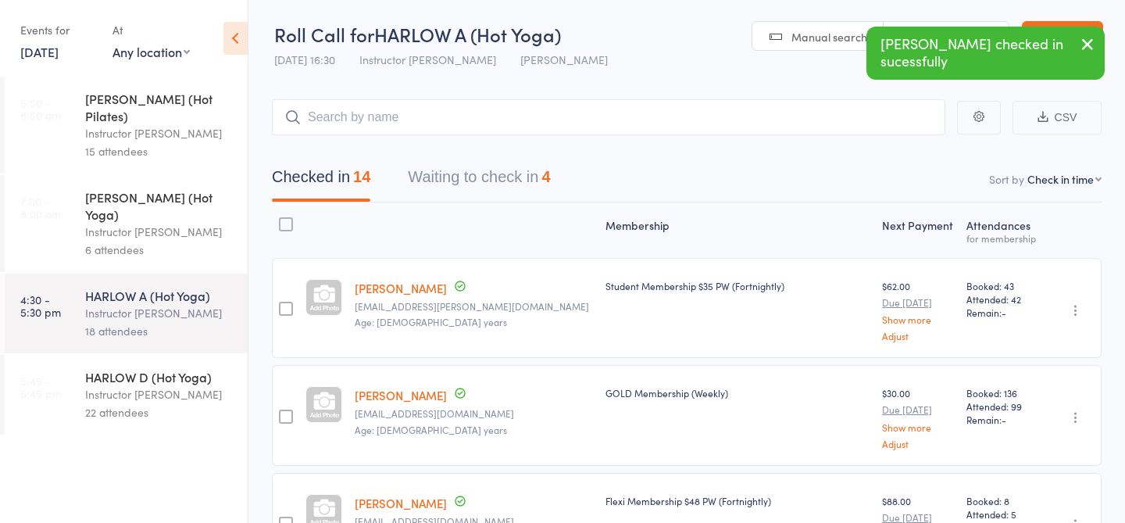
click at [95, 368] on div "HARLOW D (Hot Yoga)" at bounding box center [159, 376] width 149 height 17
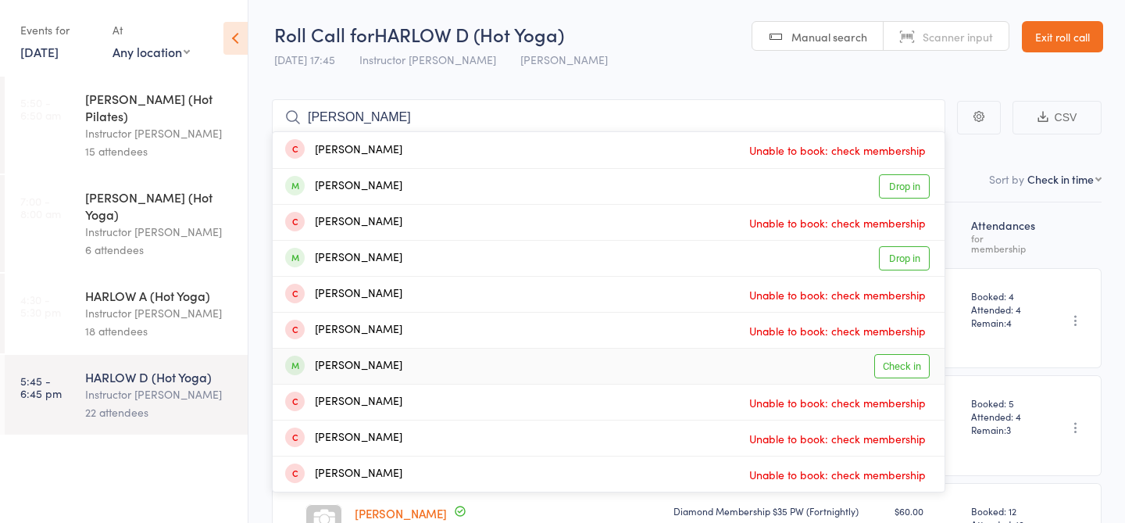
type input "lara"
click at [890, 362] on link "Check in" at bounding box center [901, 366] width 55 height 24
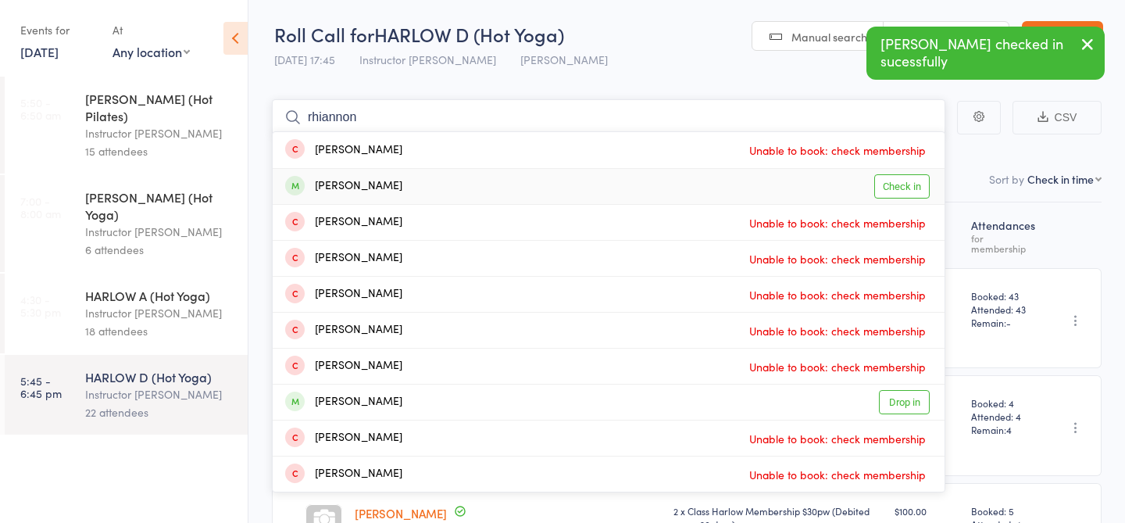
type input "rhiannon"
click at [881, 192] on link "Check in" at bounding box center [901, 186] width 55 height 24
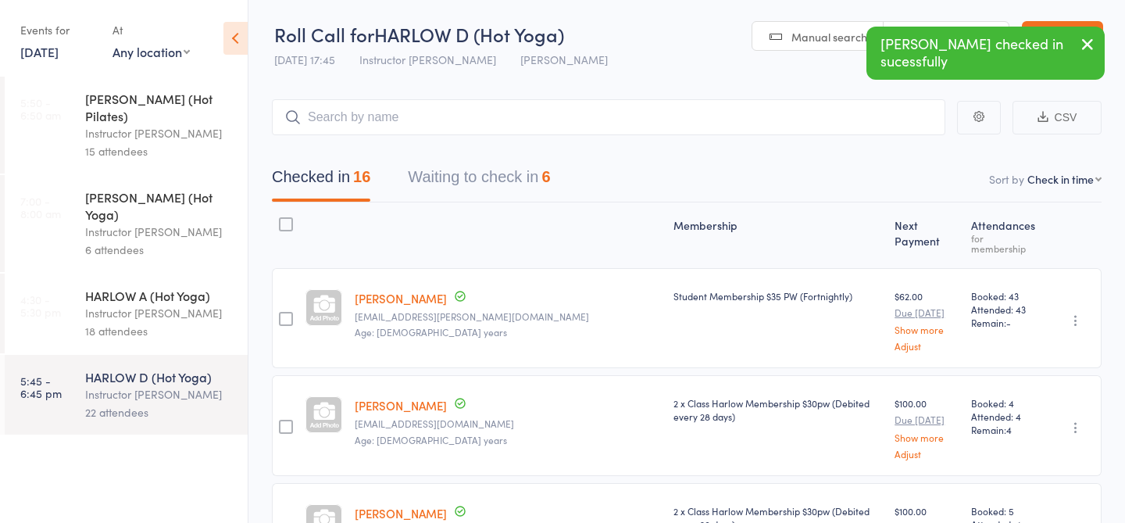
click at [131, 304] on div "Instructor [PERSON_NAME]" at bounding box center [159, 313] width 149 height 18
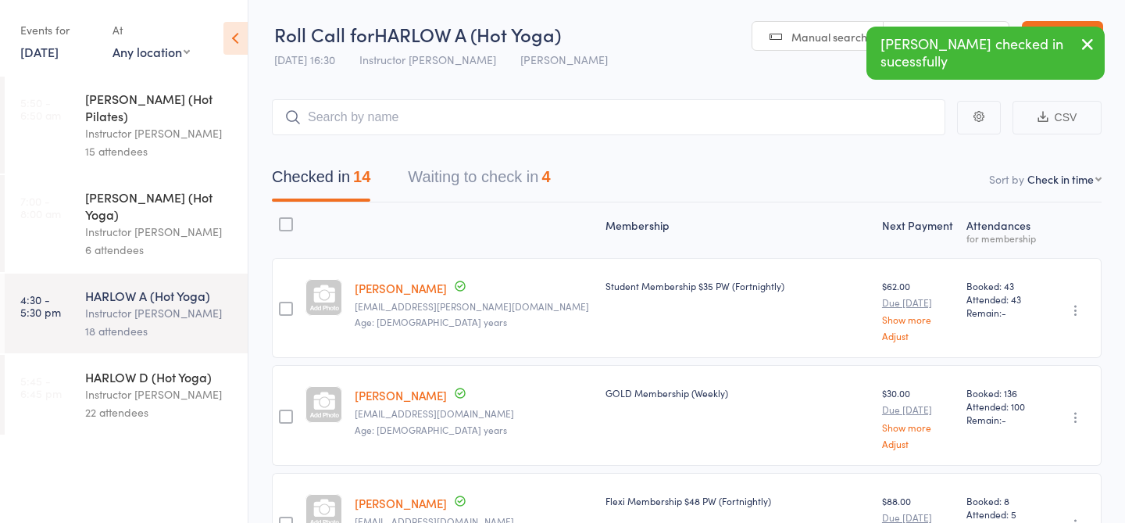
click at [1077, 423] on icon "button" at bounding box center [1076, 417] width 16 height 16
click at [1001, 442] on li "Undo check-in" at bounding box center [1019, 448] width 129 height 20
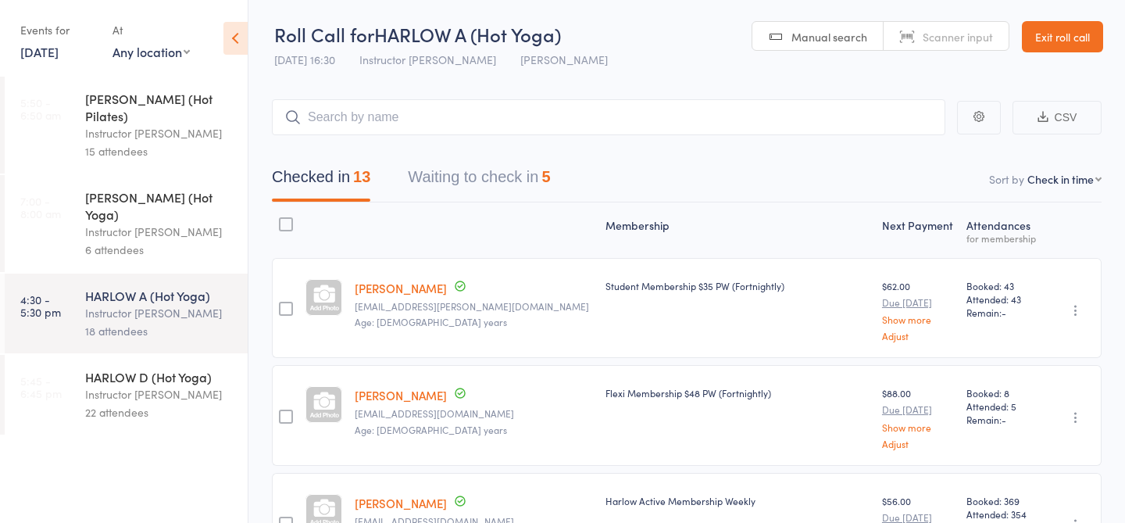
click at [1079, 307] on icon "button" at bounding box center [1076, 310] width 16 height 16
click at [787, 414] on div "Flexi Membership $48 PW (Fortnightly)" at bounding box center [737, 415] width 276 height 100
click at [1072, 420] on icon "button" at bounding box center [1076, 417] width 16 height 16
click at [1010, 452] on li "Undo check-in" at bounding box center [1019, 448] width 129 height 20
click at [124, 403] on div "22 attendees" at bounding box center [159, 412] width 149 height 18
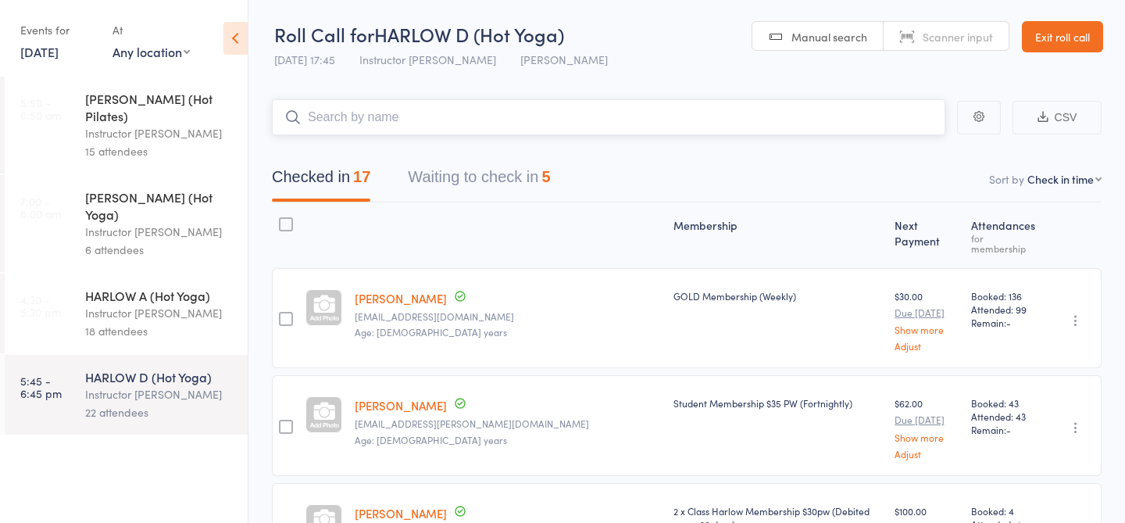
click at [474, 130] on input "search" at bounding box center [608, 117] width 673 height 36
type input "23909"
click at [905, 148] on link "Check in" at bounding box center [901, 150] width 55 height 24
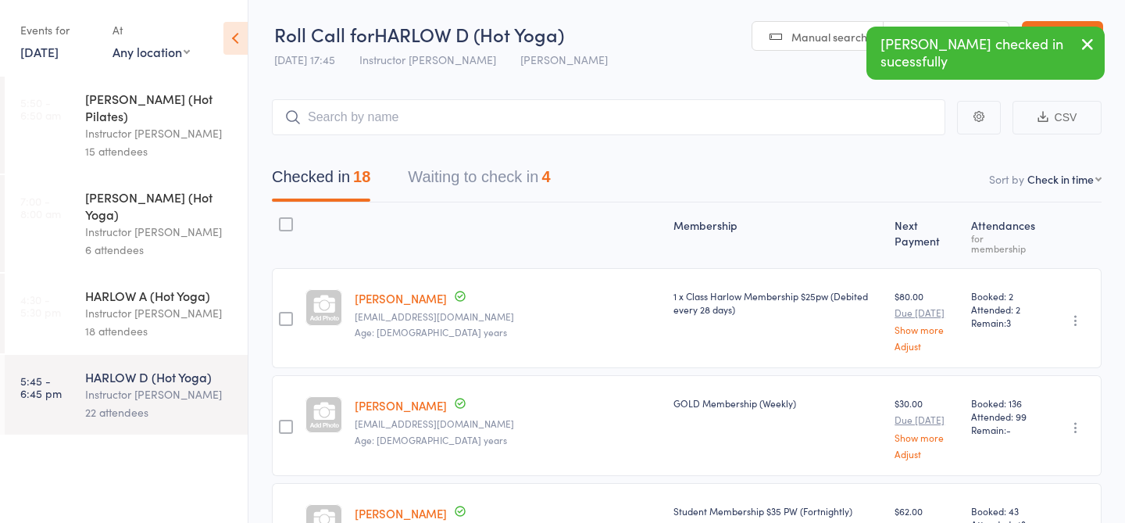
click at [123, 322] on div "18 attendees" at bounding box center [159, 331] width 149 height 18
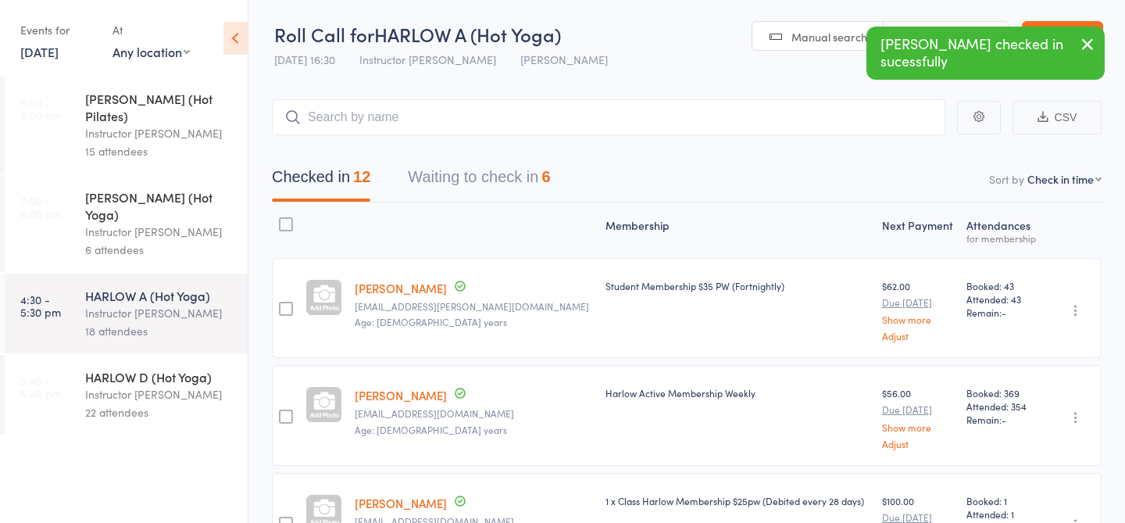
click at [1082, 315] on icon "button" at bounding box center [1076, 310] width 16 height 16
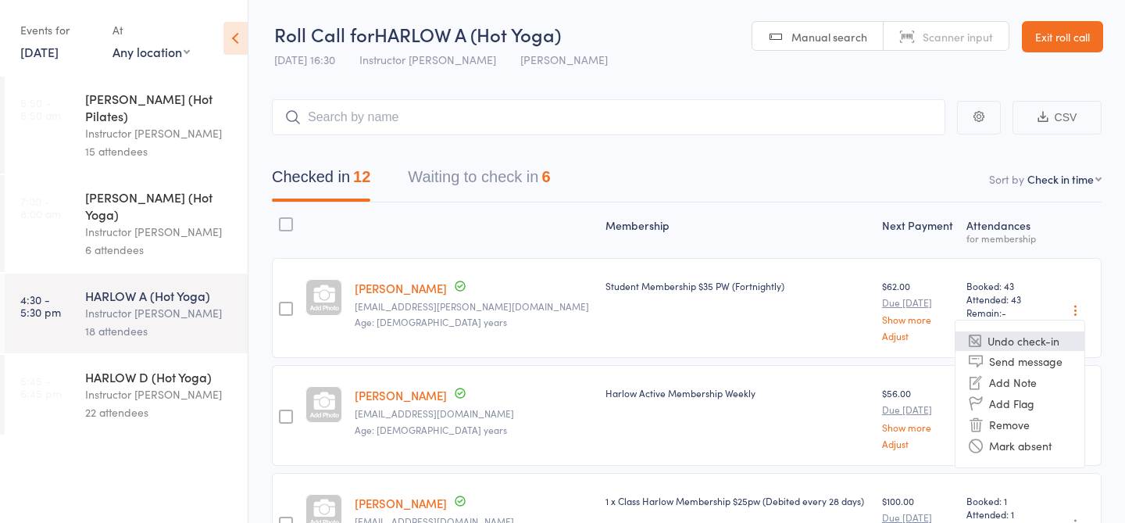
click at [1011, 336] on li "Undo check-in" at bounding box center [1019, 341] width 129 height 20
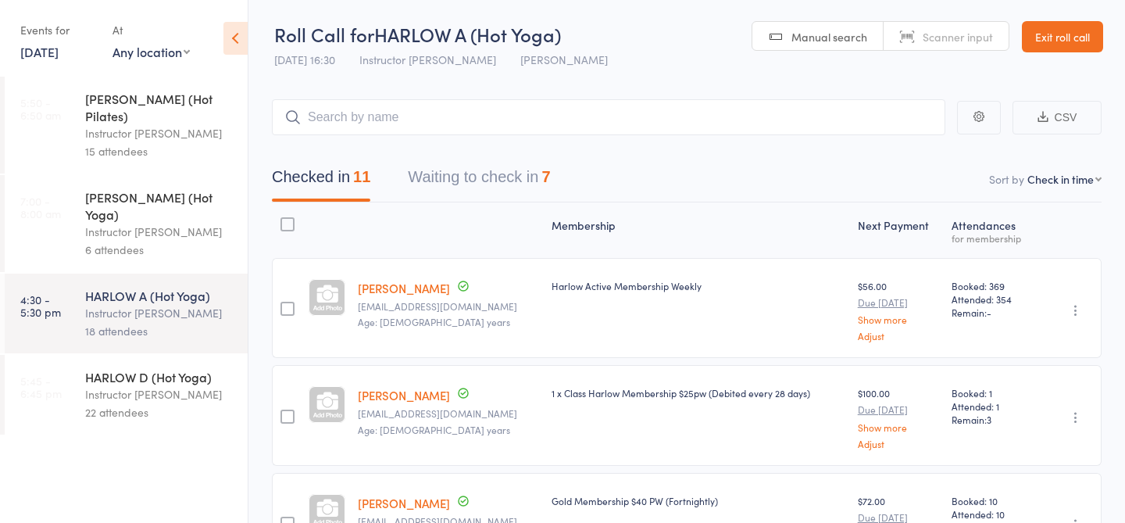
click at [156, 385] on div "Instructor [PERSON_NAME]" at bounding box center [159, 394] width 149 height 18
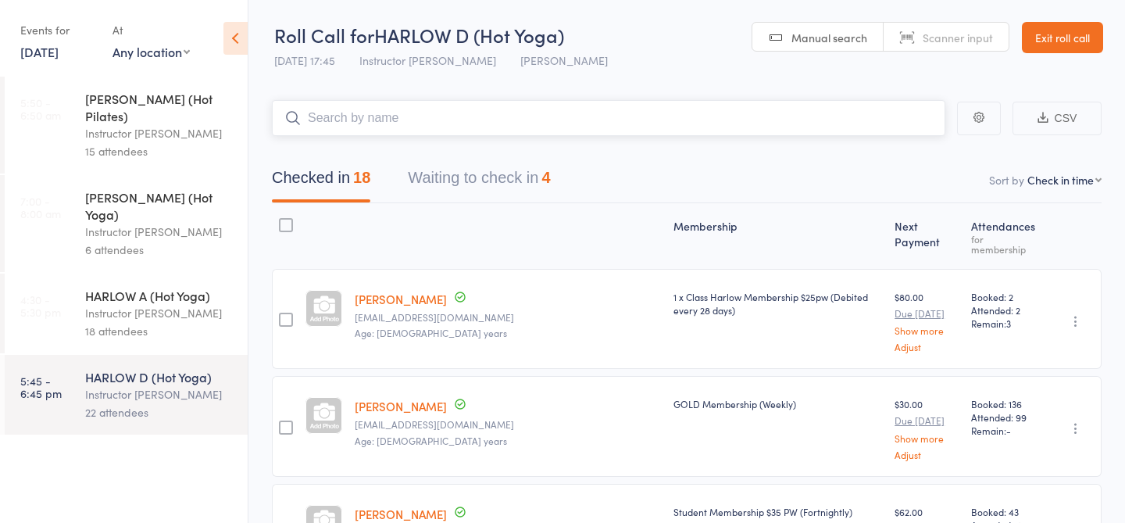
click at [493, 166] on button "Waiting to check in 4" at bounding box center [479, 181] width 142 height 41
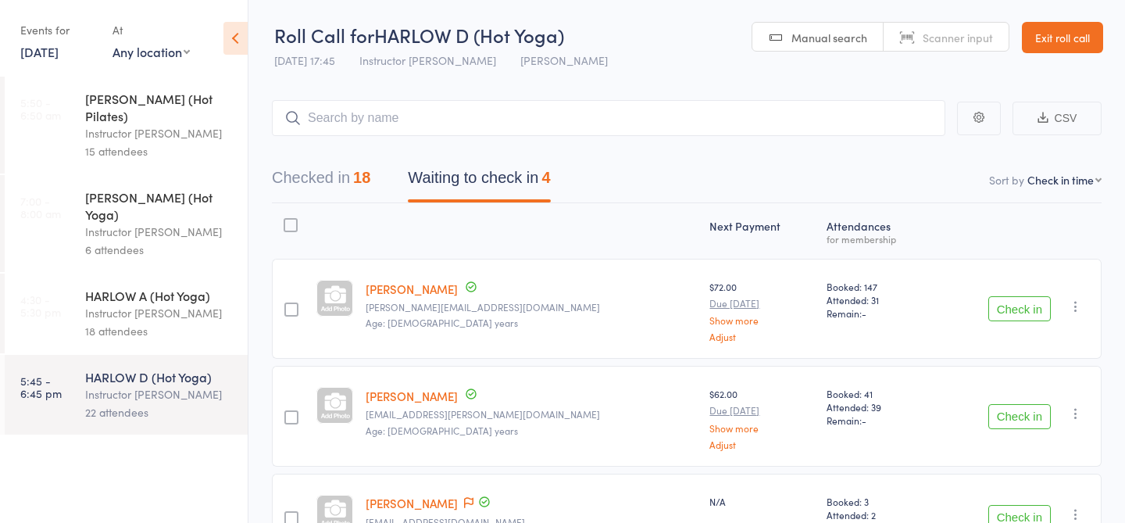
click at [191, 287] on div "HARLOW A (Hot Yoga)" at bounding box center [159, 295] width 149 height 17
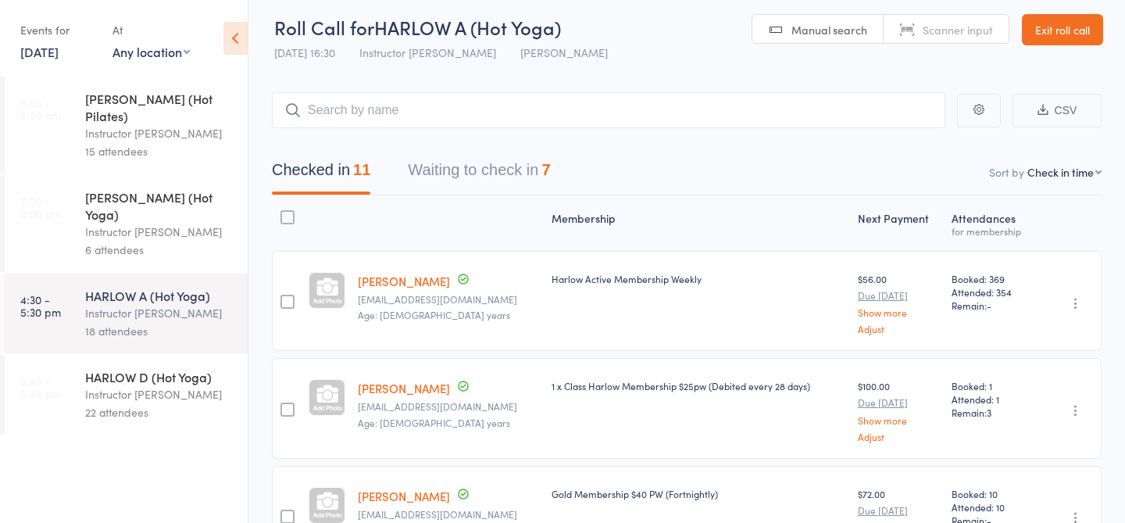
scroll to position [46, 0]
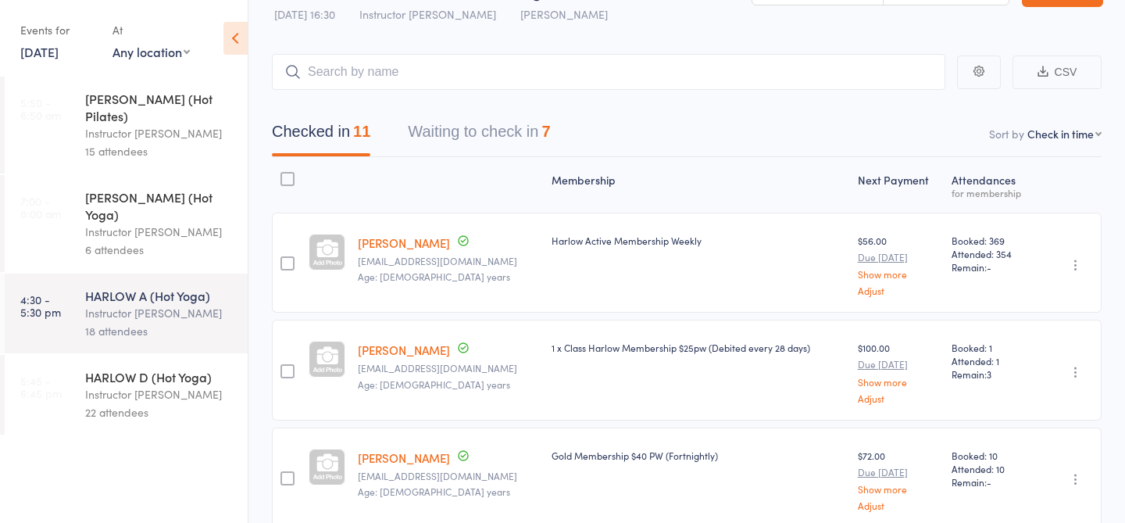
click at [175, 355] on div "HARLOW D (Hot Yoga) Instructor Claudia 22 attendees" at bounding box center [166, 395] width 162 height 80
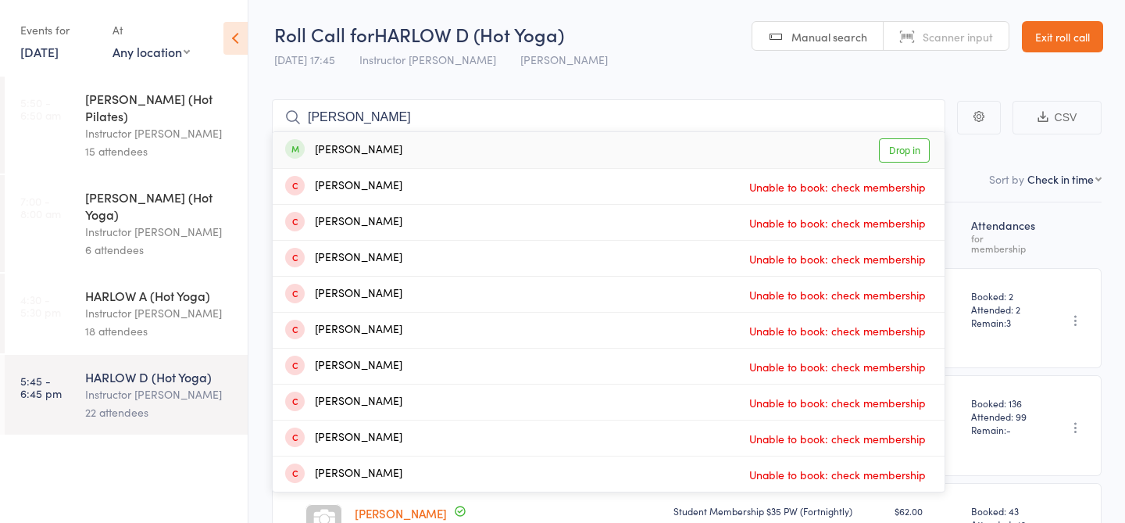
type input "maki"
click at [904, 153] on link "Drop in" at bounding box center [904, 150] width 51 height 24
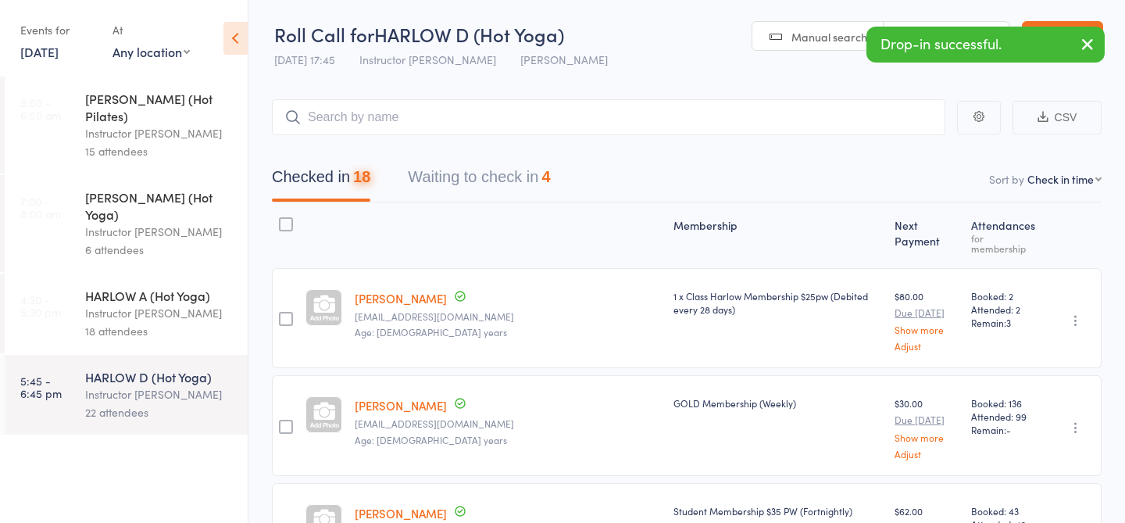
click at [137, 322] on div "18 attendees" at bounding box center [159, 331] width 149 height 18
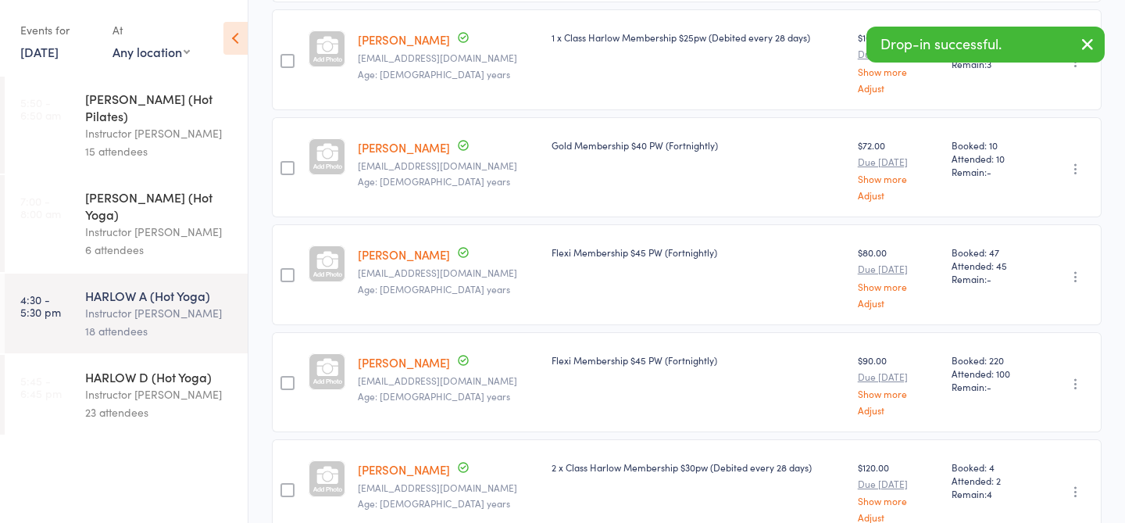
scroll to position [399, 0]
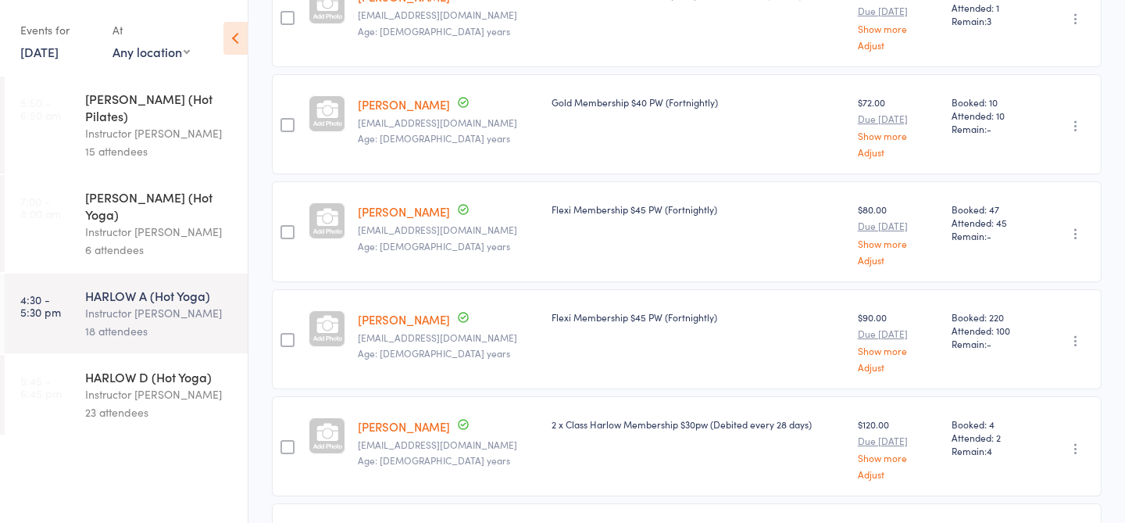
click at [122, 385] on div "Instructor [PERSON_NAME]" at bounding box center [159, 394] width 149 height 18
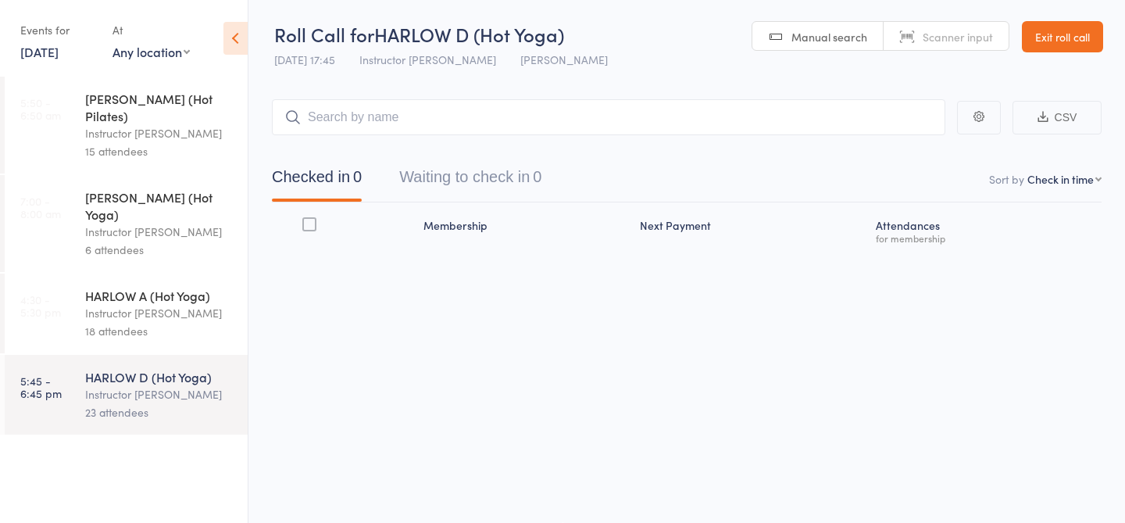
click at [520, 70] on div "15 Aug 17:45 Instructor Claudia Harlow Newstead" at bounding box center [441, 60] width 334 height 26
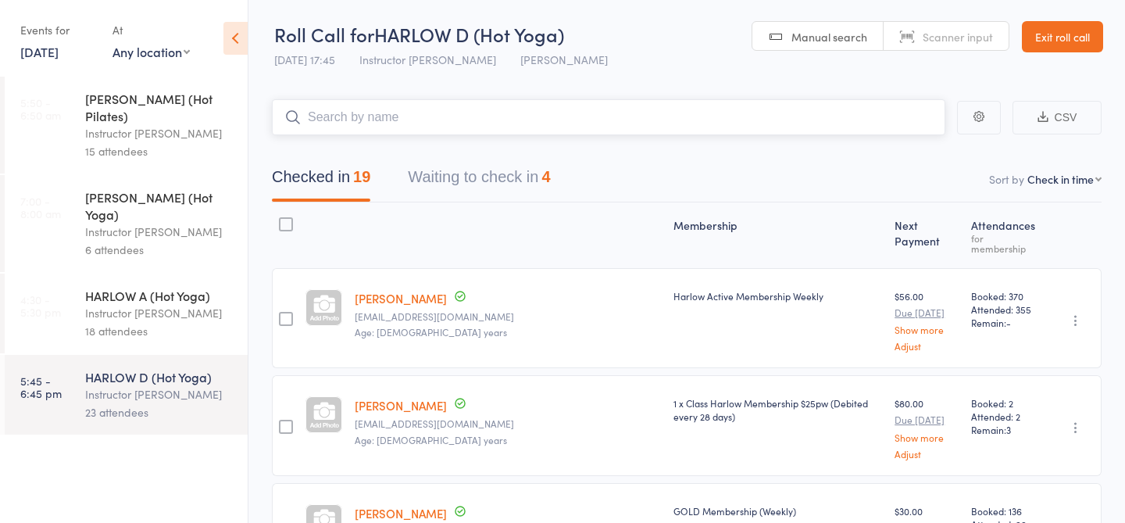
click at [498, 113] on input "search" at bounding box center [608, 117] width 673 height 36
type input "23459"
click at [886, 149] on link "Check in" at bounding box center [901, 150] width 55 height 24
click at [128, 304] on div "Instructor [PERSON_NAME]" at bounding box center [159, 313] width 149 height 18
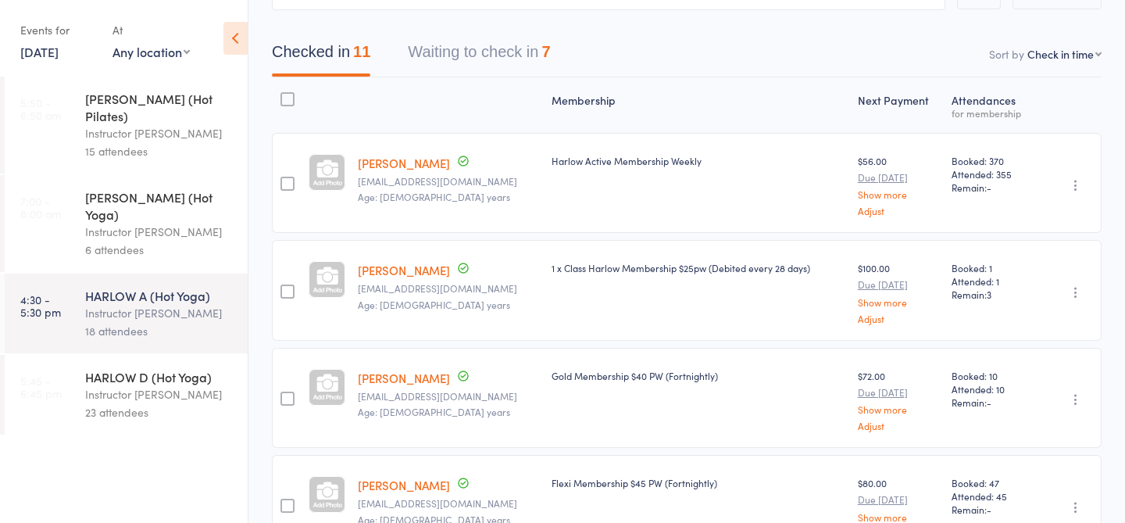
scroll to position [125, 0]
click at [132, 385] on div "Instructor [PERSON_NAME]" at bounding box center [159, 394] width 149 height 18
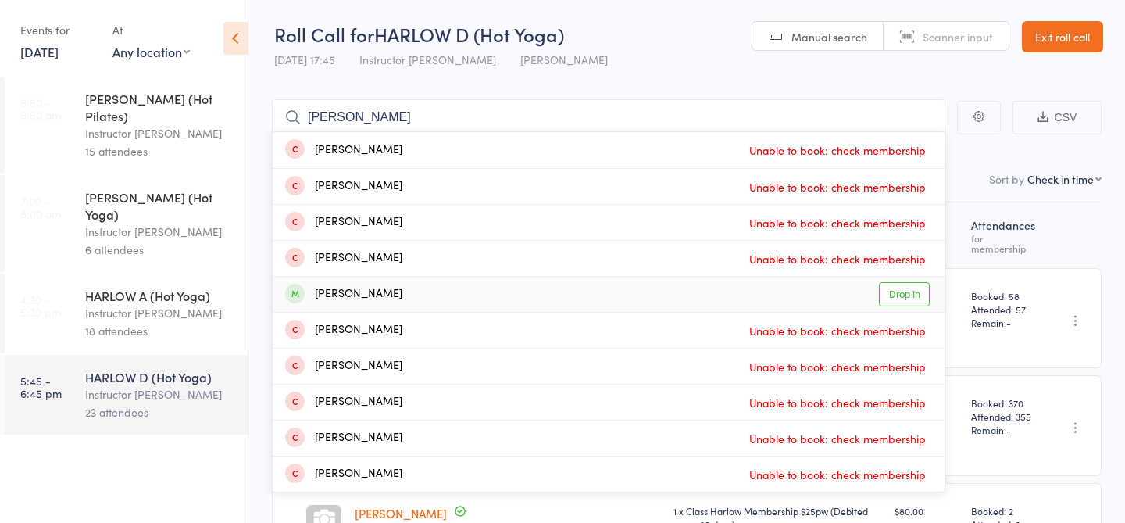
type input "michael"
click at [895, 292] on link "Drop in" at bounding box center [904, 294] width 51 height 24
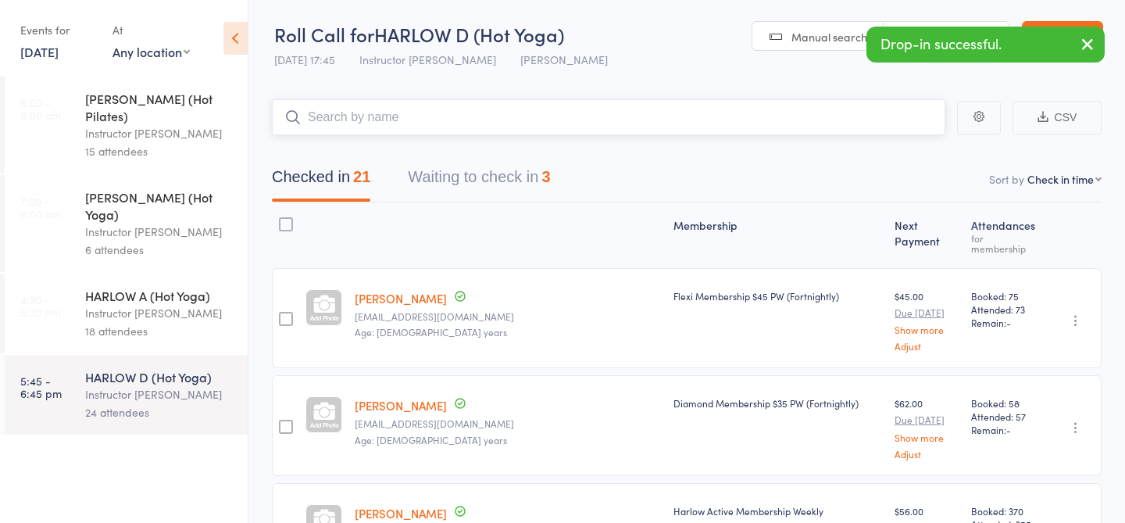
click at [485, 184] on button "Waiting to check in 3" at bounding box center [479, 180] width 142 height 41
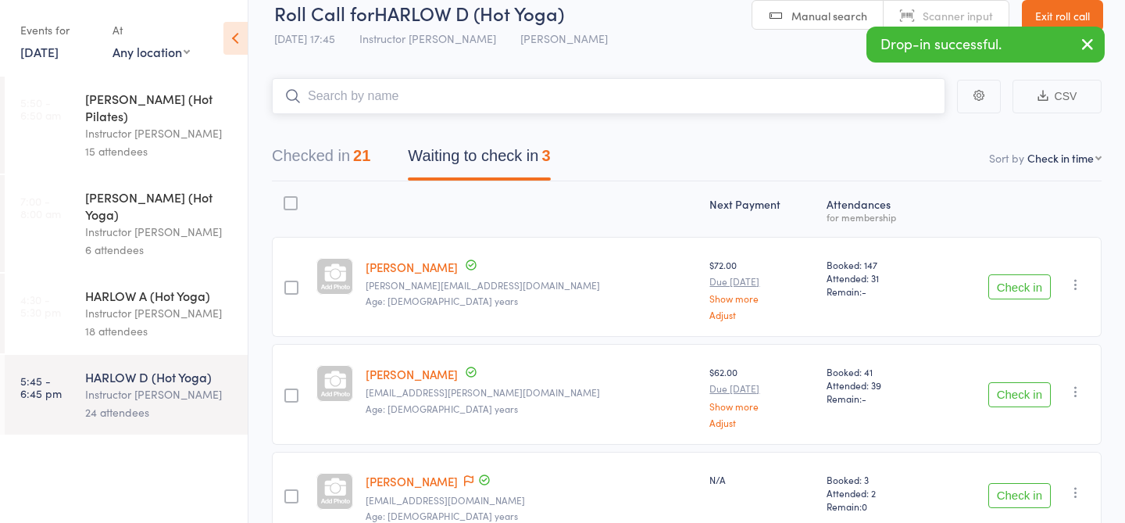
scroll to position [106, 0]
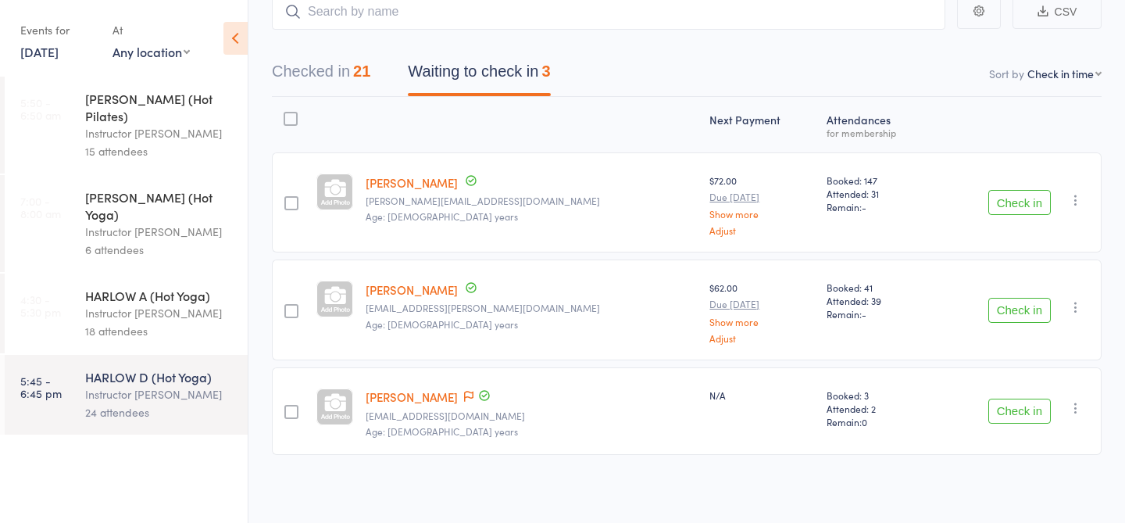
click at [1075, 200] on icon "button" at bounding box center [1076, 200] width 16 height 16
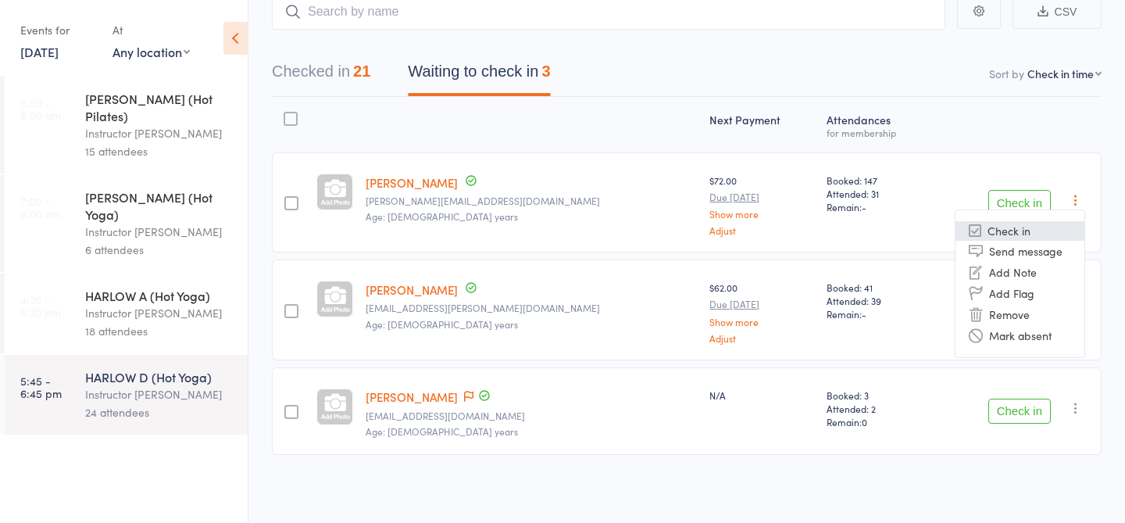
click at [1011, 223] on li "Check in" at bounding box center [1019, 231] width 129 height 20
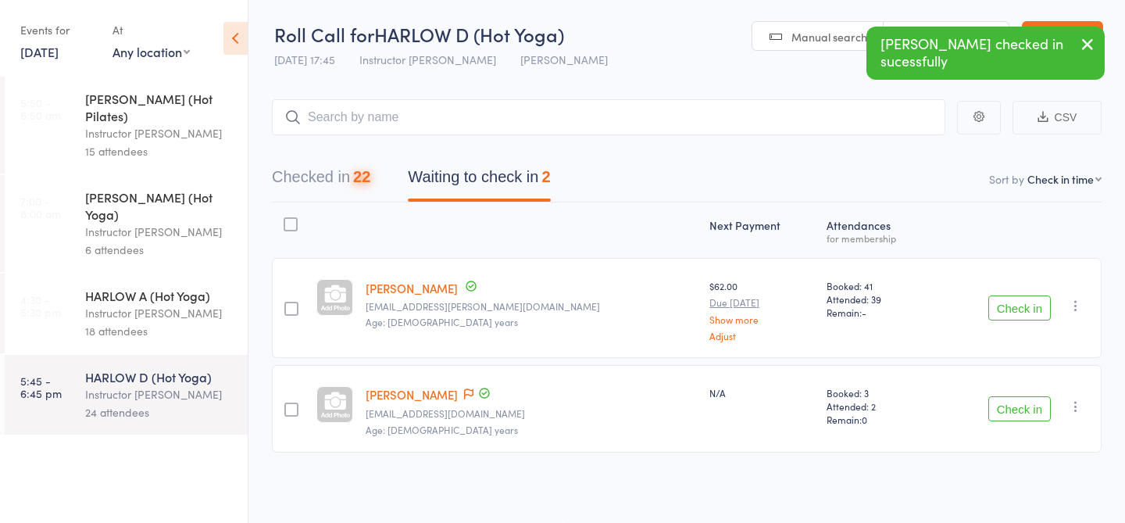
scroll to position [1, 0]
click at [1008, 321] on div "Check in Check in Send message Add Note Add Flag Remove Mark absent" at bounding box center [1017, 308] width 167 height 100
click at [1008, 309] on button "Check in" at bounding box center [1019, 307] width 62 height 25
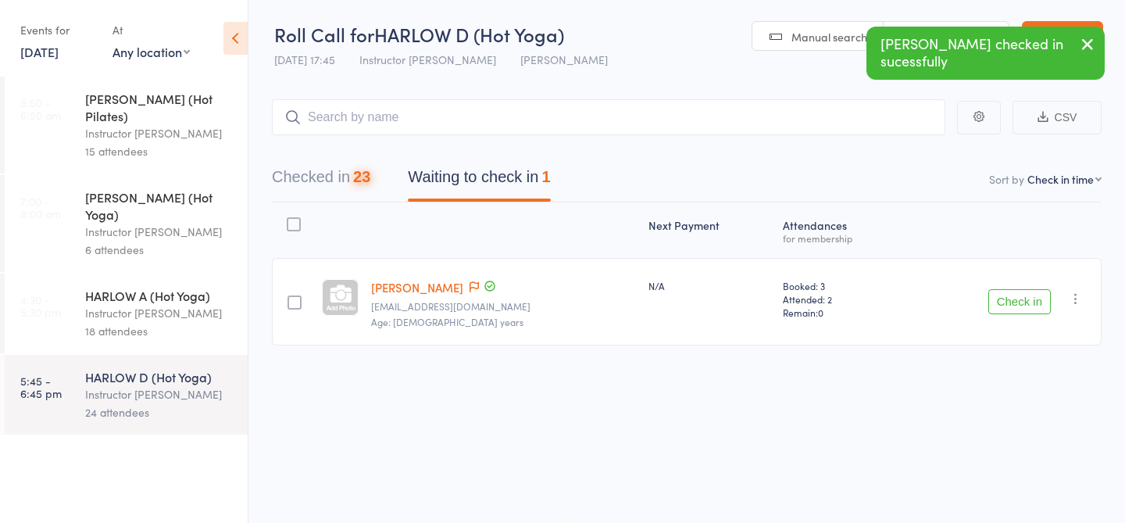
click at [1024, 302] on button "Check in" at bounding box center [1019, 301] width 62 height 25
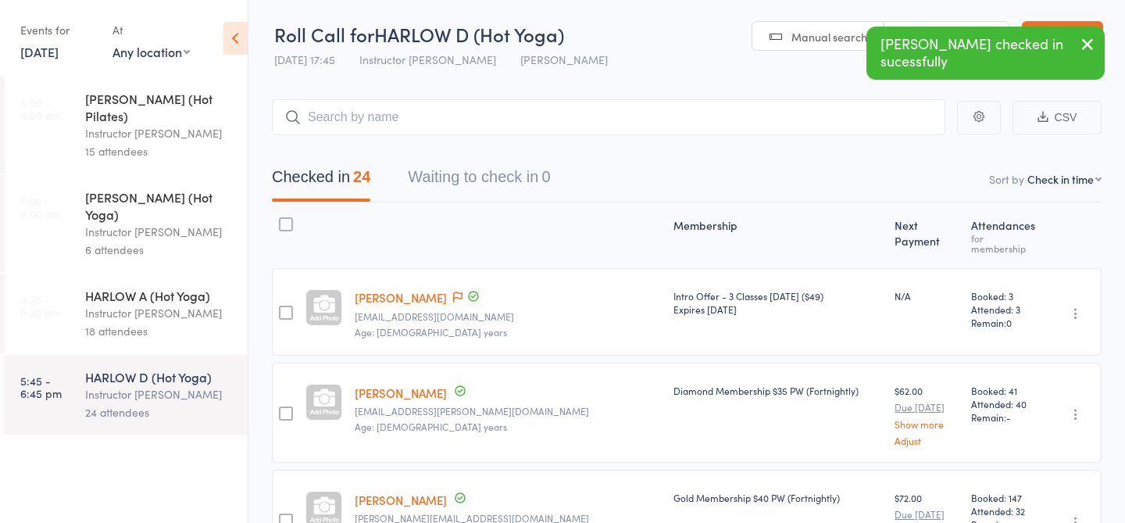
scroll to position [23, 0]
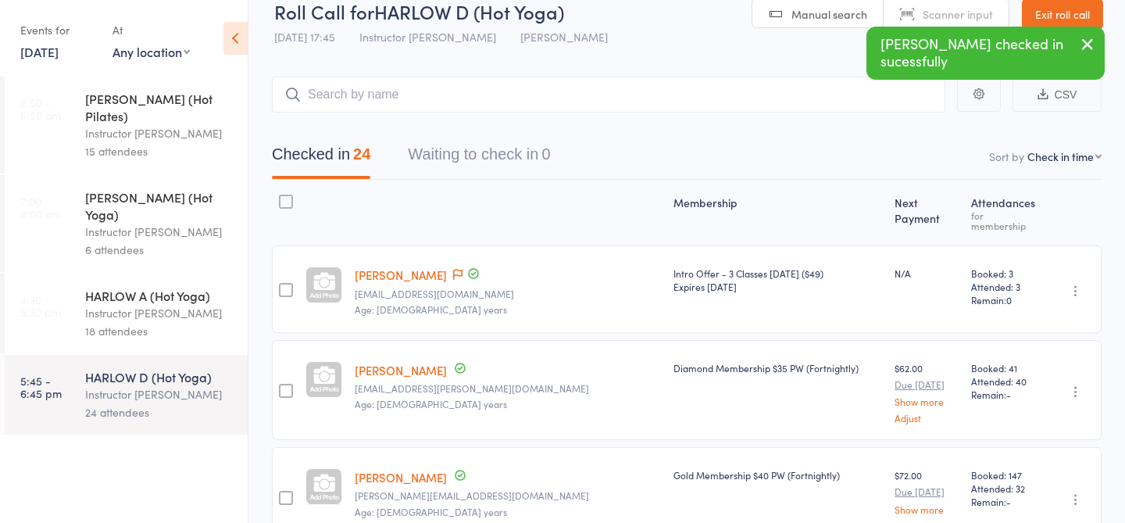
click at [145, 304] on div "Instructor [PERSON_NAME]" at bounding box center [159, 313] width 149 height 18
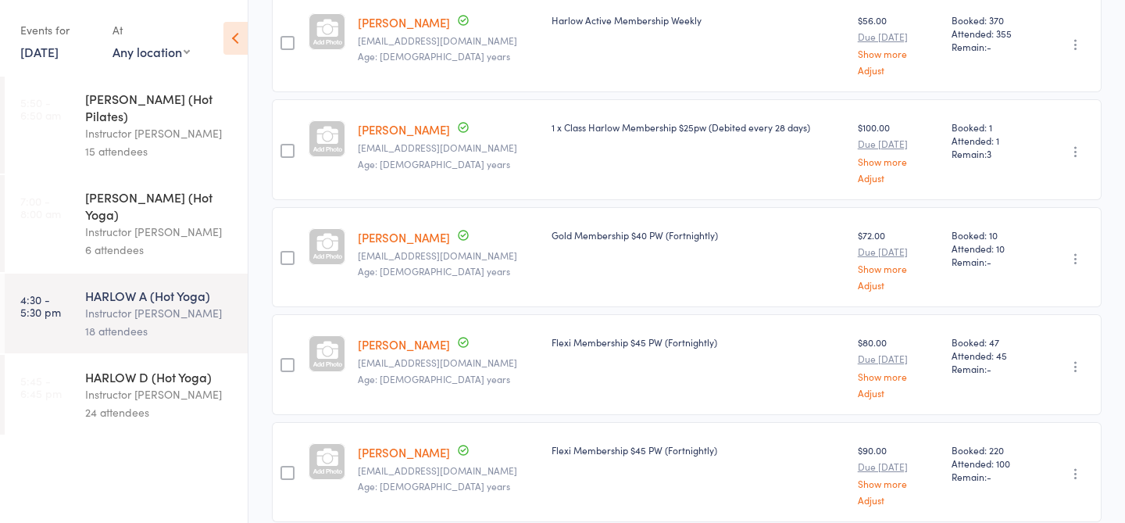
scroll to position [167, 0]
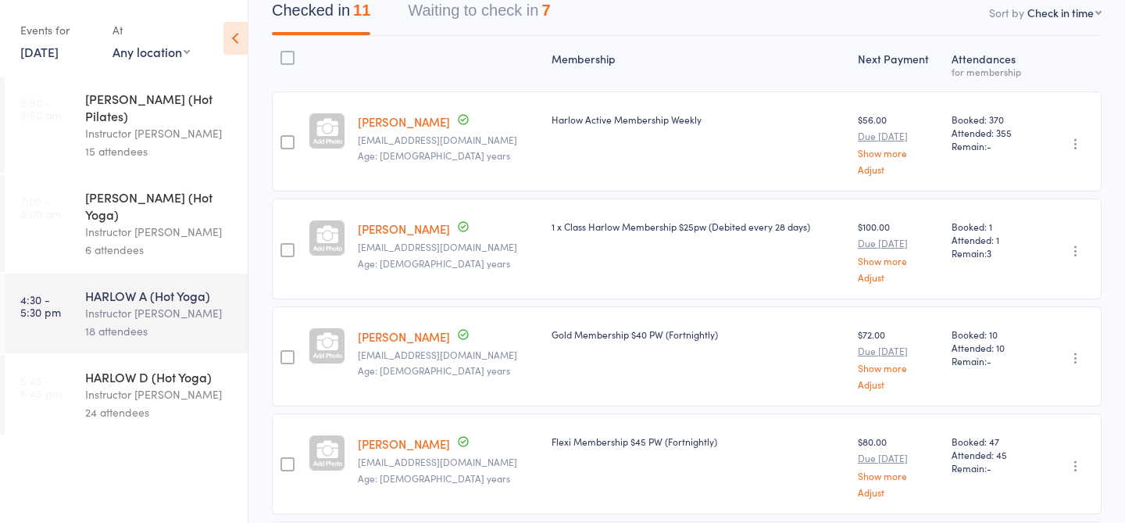
click at [173, 368] on div "HARLOW D (Hot Yoga)" at bounding box center [159, 376] width 149 height 17
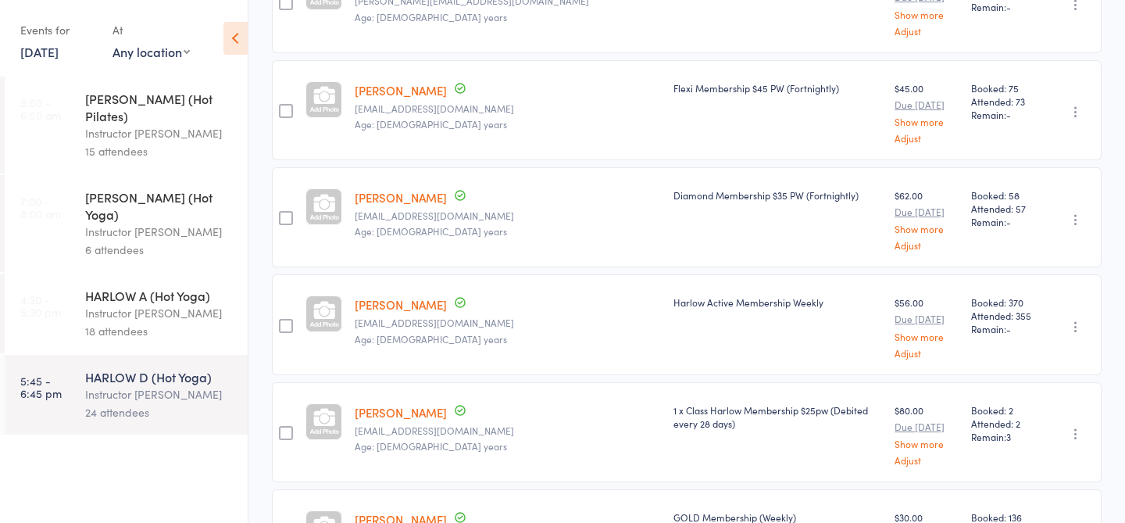
scroll to position [519, 0]
click at [193, 304] on div "Instructor [PERSON_NAME]" at bounding box center [159, 313] width 149 height 18
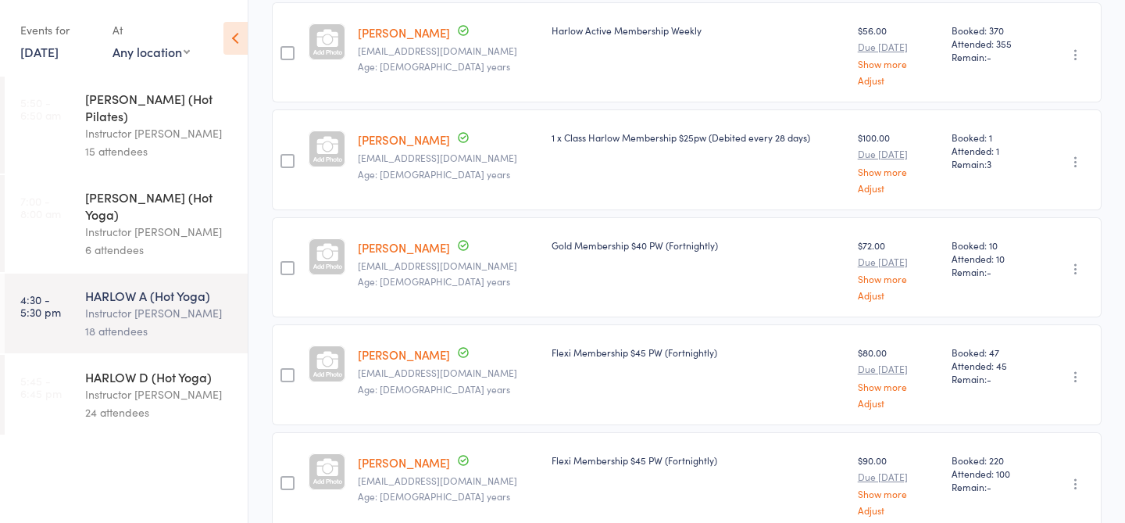
scroll to position [260, 0]
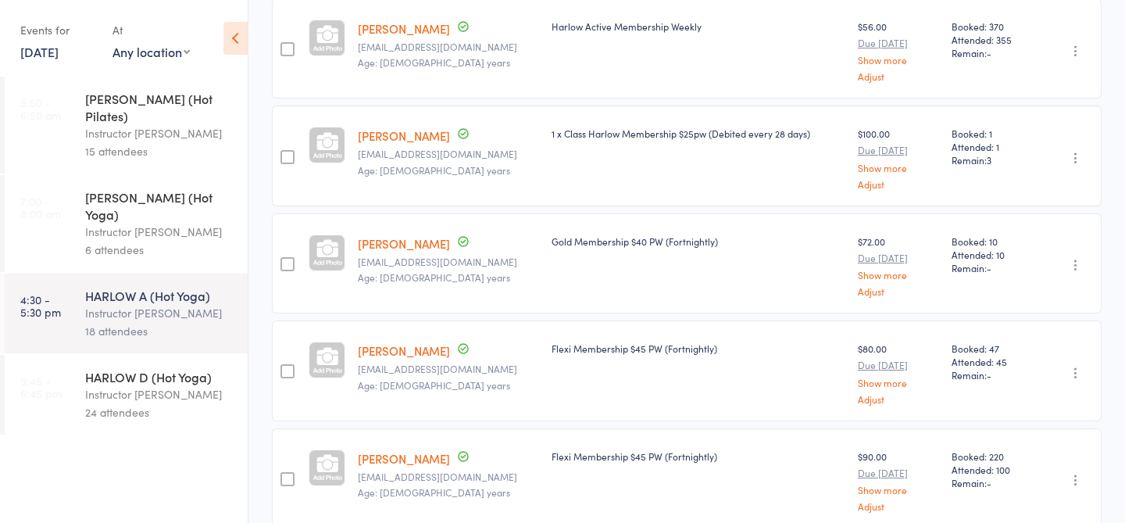
click at [141, 385] on div "Instructor [PERSON_NAME]" at bounding box center [159, 394] width 149 height 18
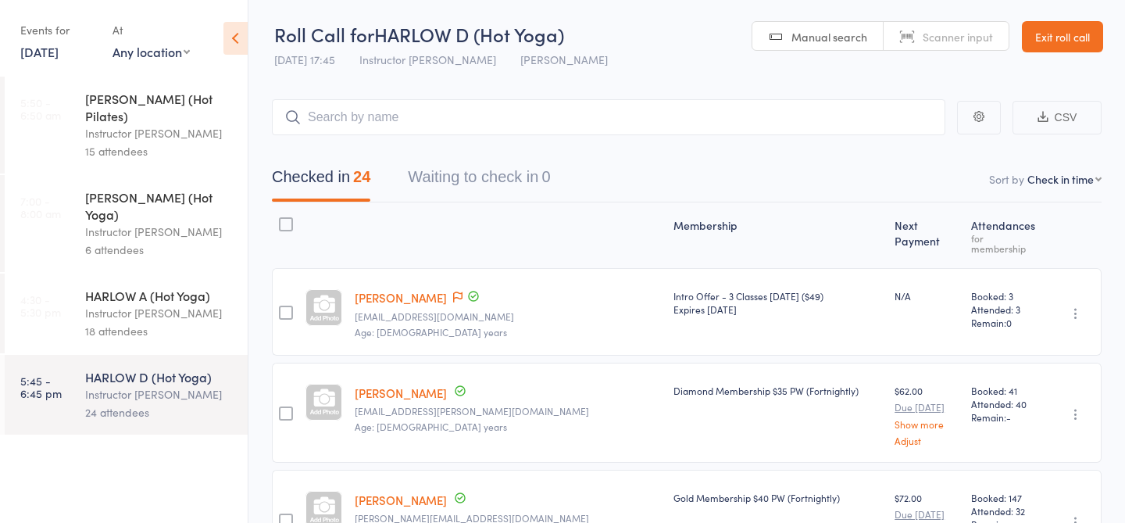
click at [191, 287] on div "HARLOW A (Hot Yoga)" at bounding box center [159, 295] width 149 height 17
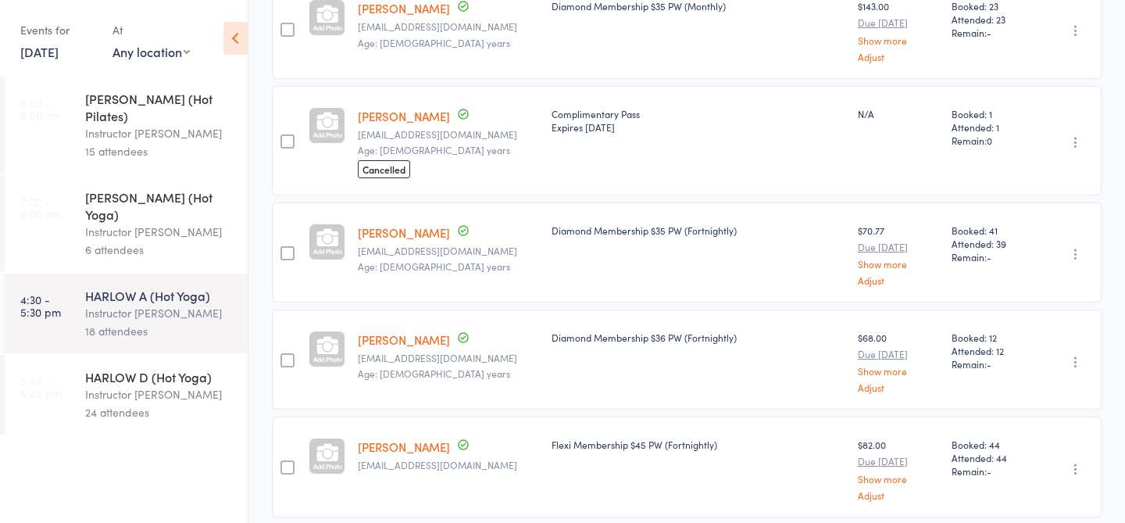
scroll to position [965, 0]
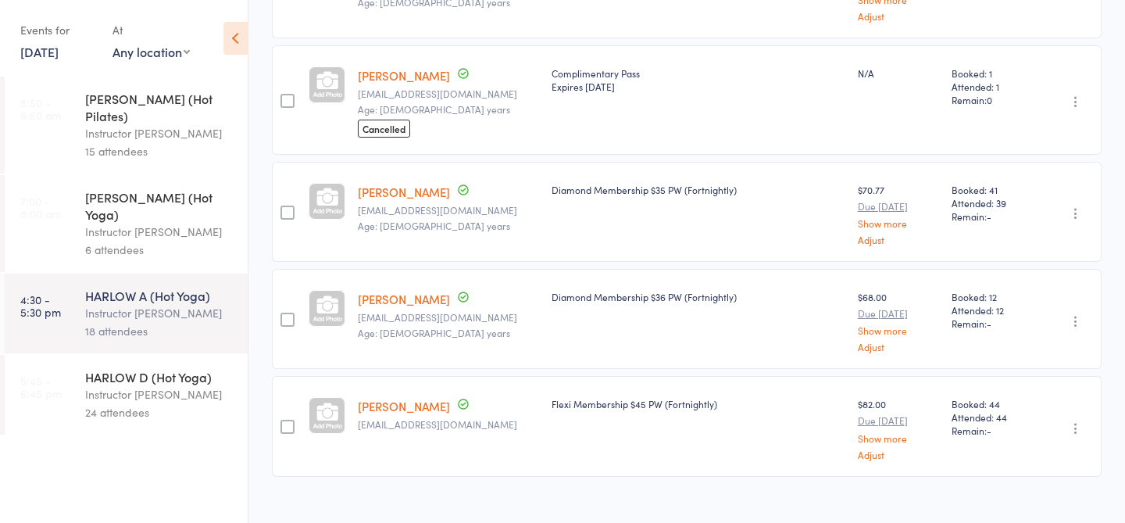
click at [144, 403] on div "24 attendees" at bounding box center [159, 412] width 149 height 18
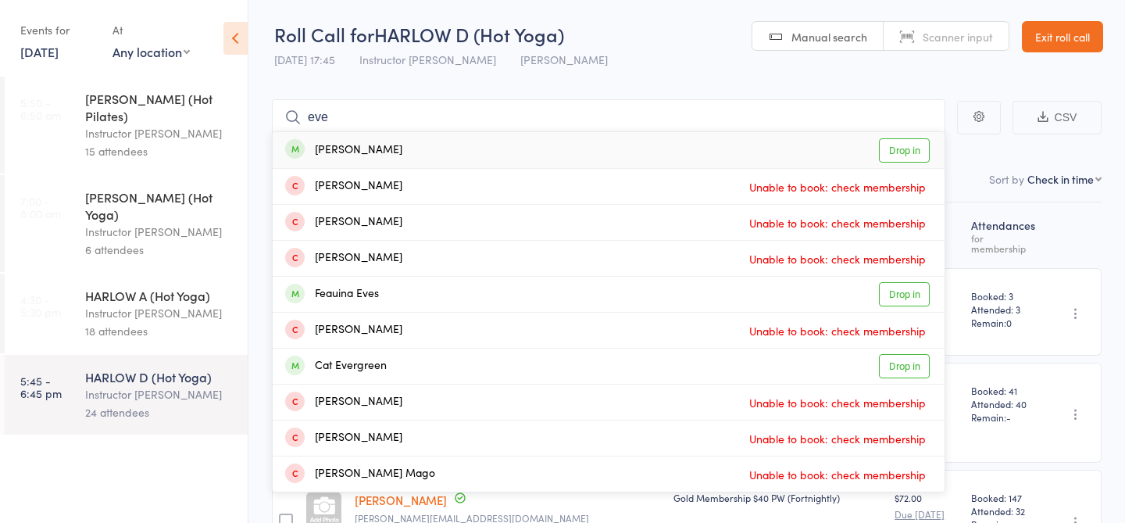
type input "eve"
click at [890, 148] on link "Drop in" at bounding box center [904, 150] width 51 height 24
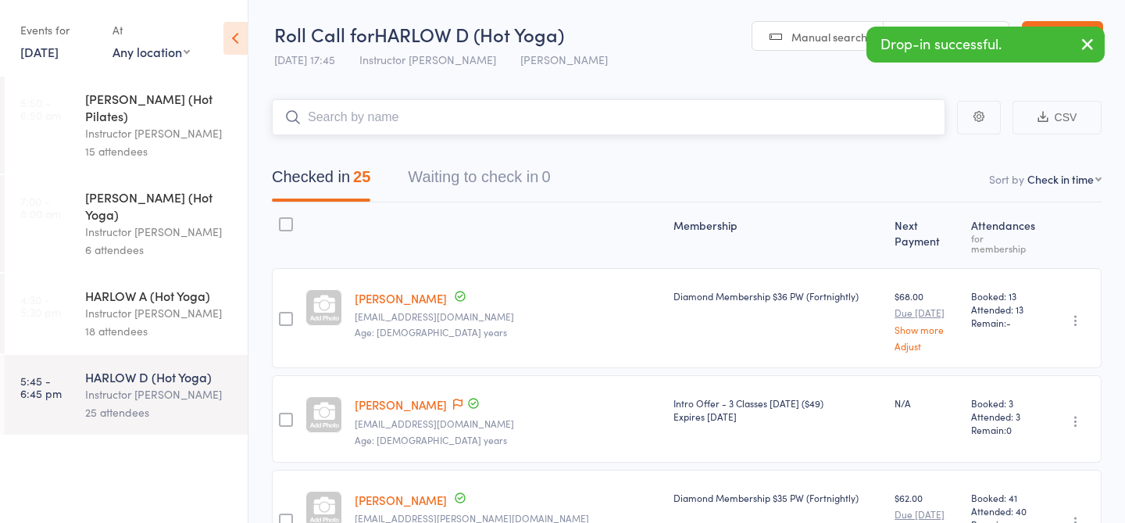
click at [508, 178] on button "Waiting to check in 0" at bounding box center [479, 180] width 142 height 41
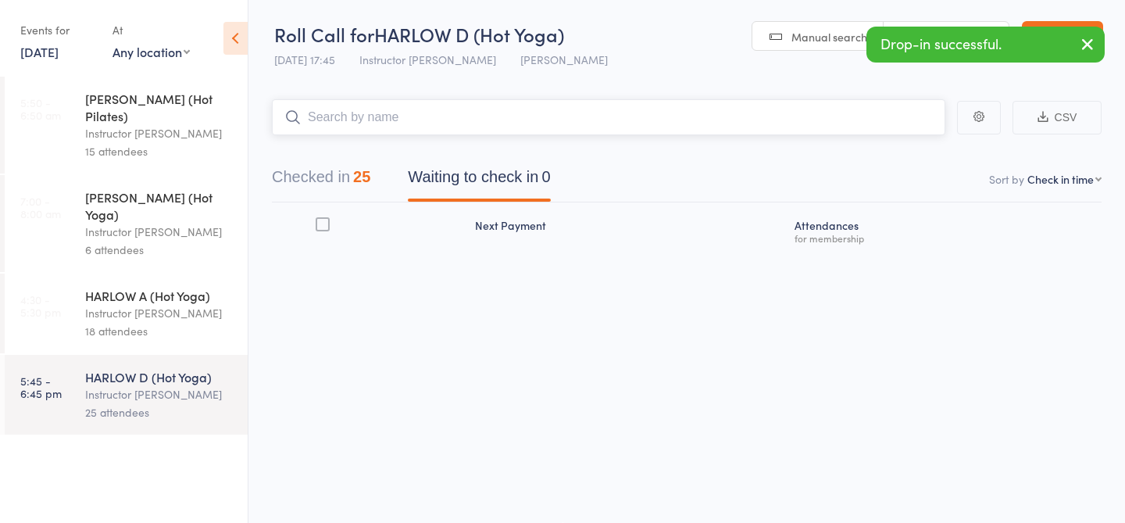
click at [353, 187] on button "Checked in 25" at bounding box center [321, 180] width 98 height 41
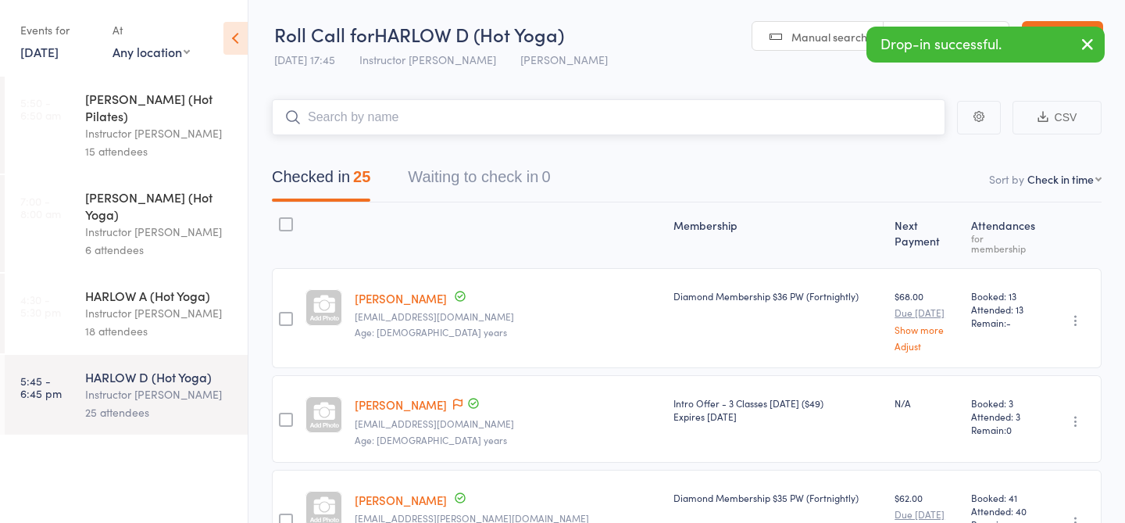
click at [408, 124] on input "search" at bounding box center [608, 117] width 673 height 36
